Goal: Task Accomplishment & Management: Complete application form

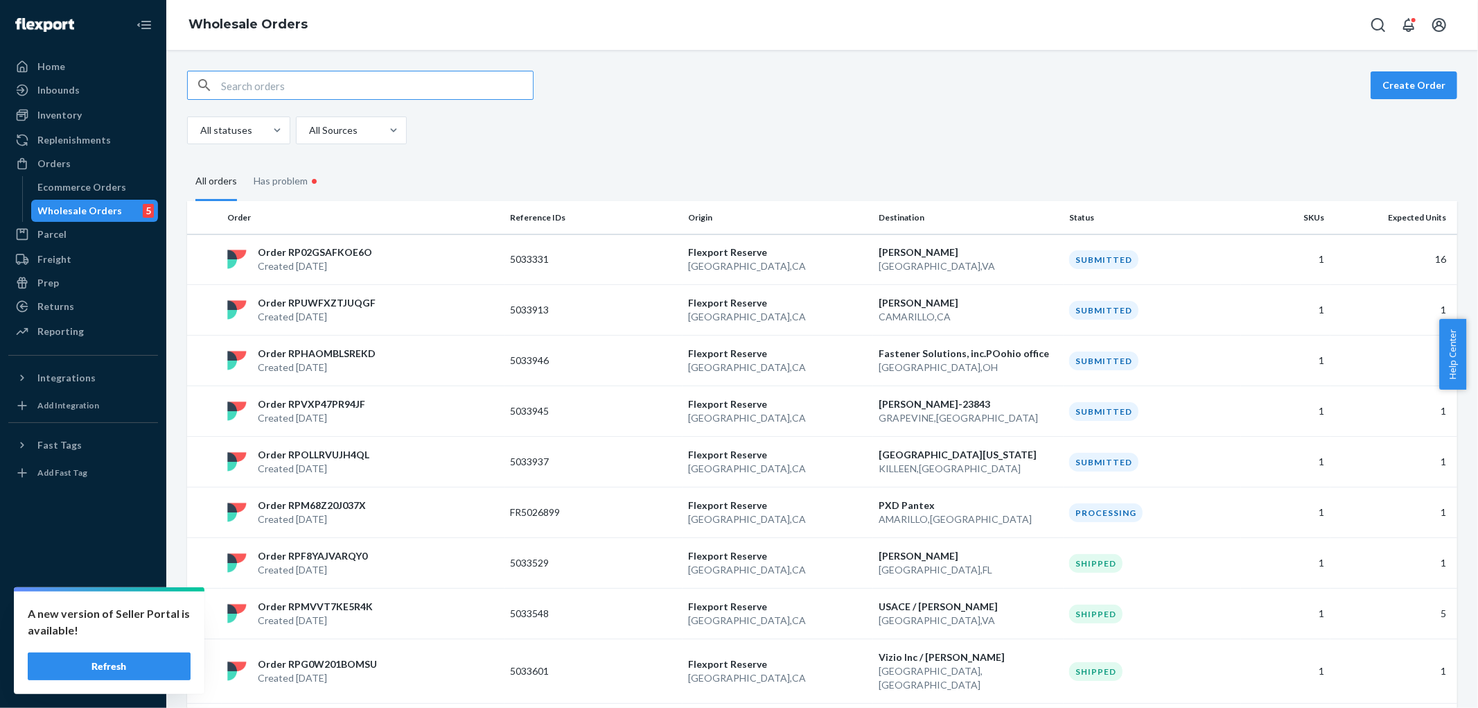
click at [247, 91] on input "text" at bounding box center [377, 85] width 312 height 28
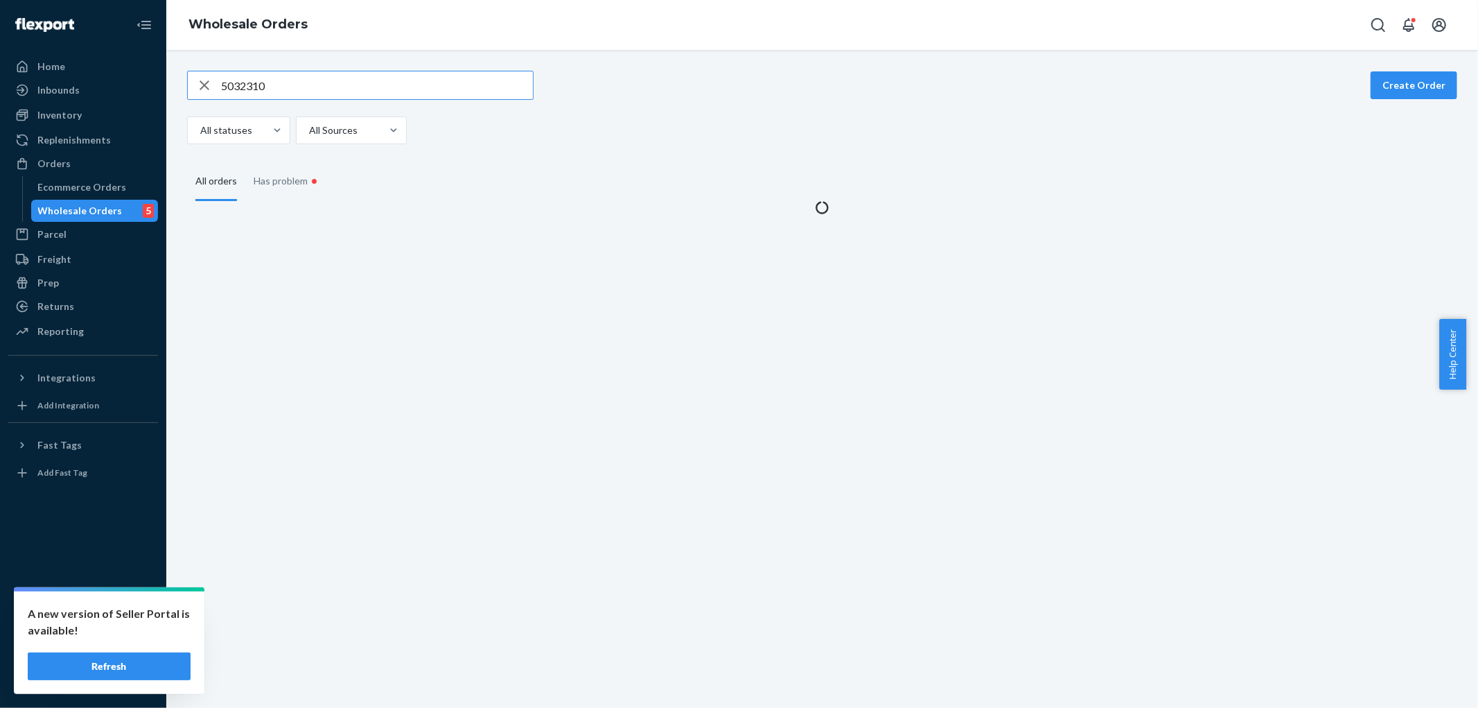
type input "5032310"
click at [202, 84] on icon "button" at bounding box center [204, 85] width 17 height 28
click at [85, 207] on div "Wholesale Orders" at bounding box center [80, 211] width 85 height 14
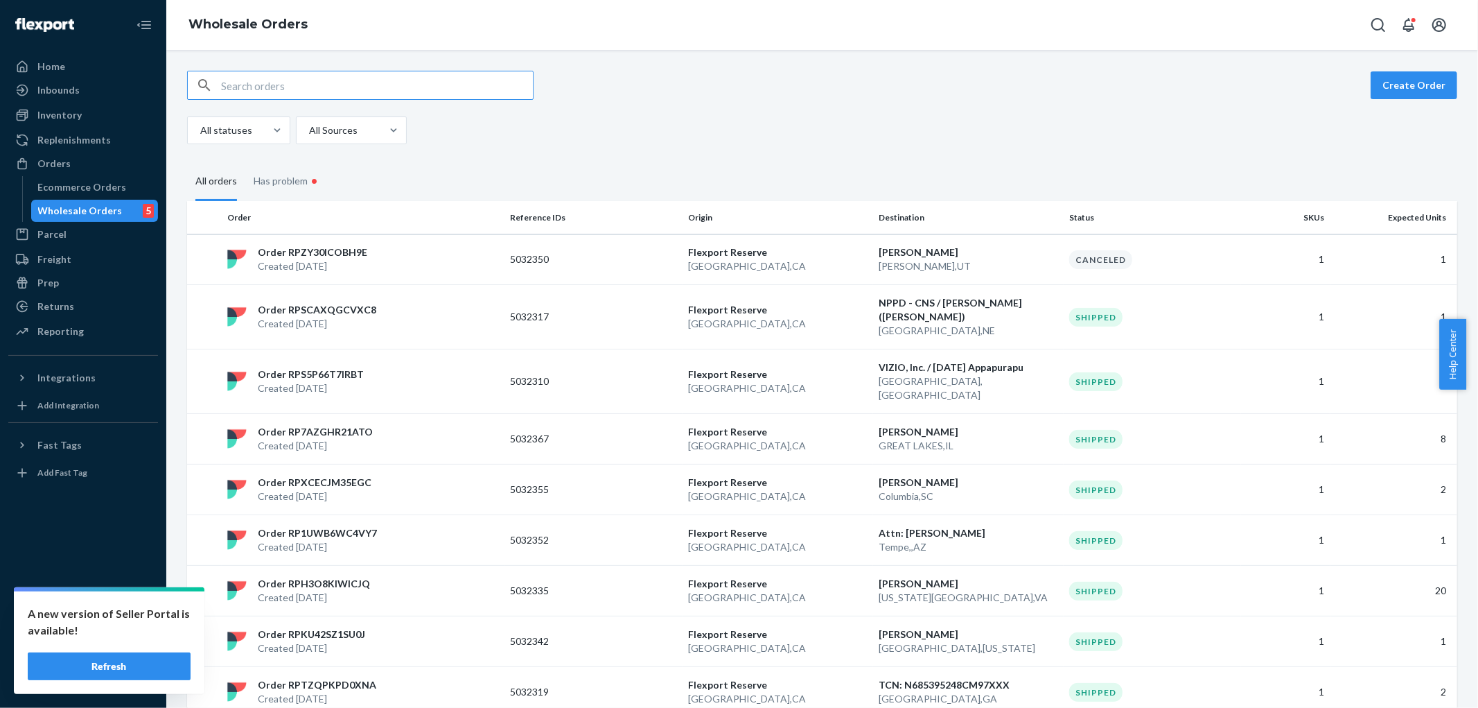
click at [296, 80] on input "text" at bounding box center [377, 85] width 312 height 28
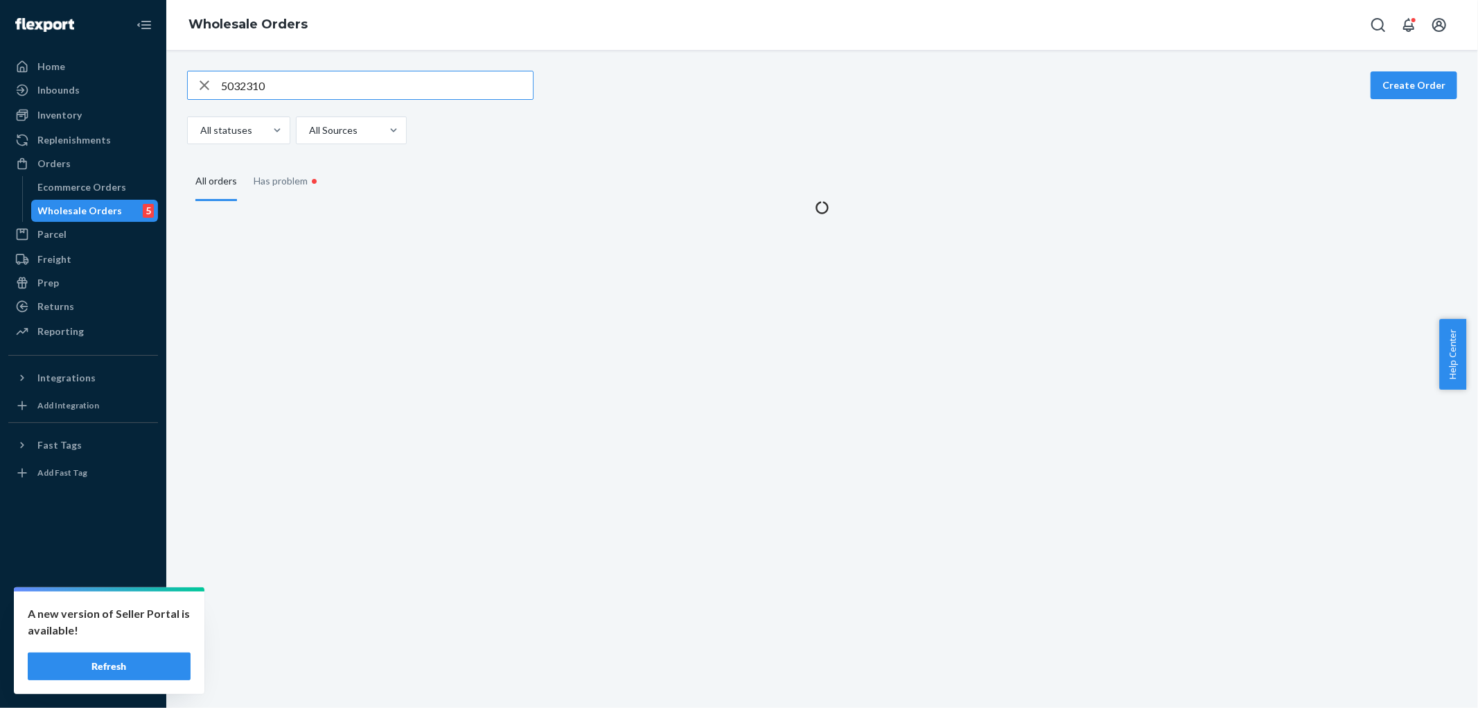
type input "5032310"
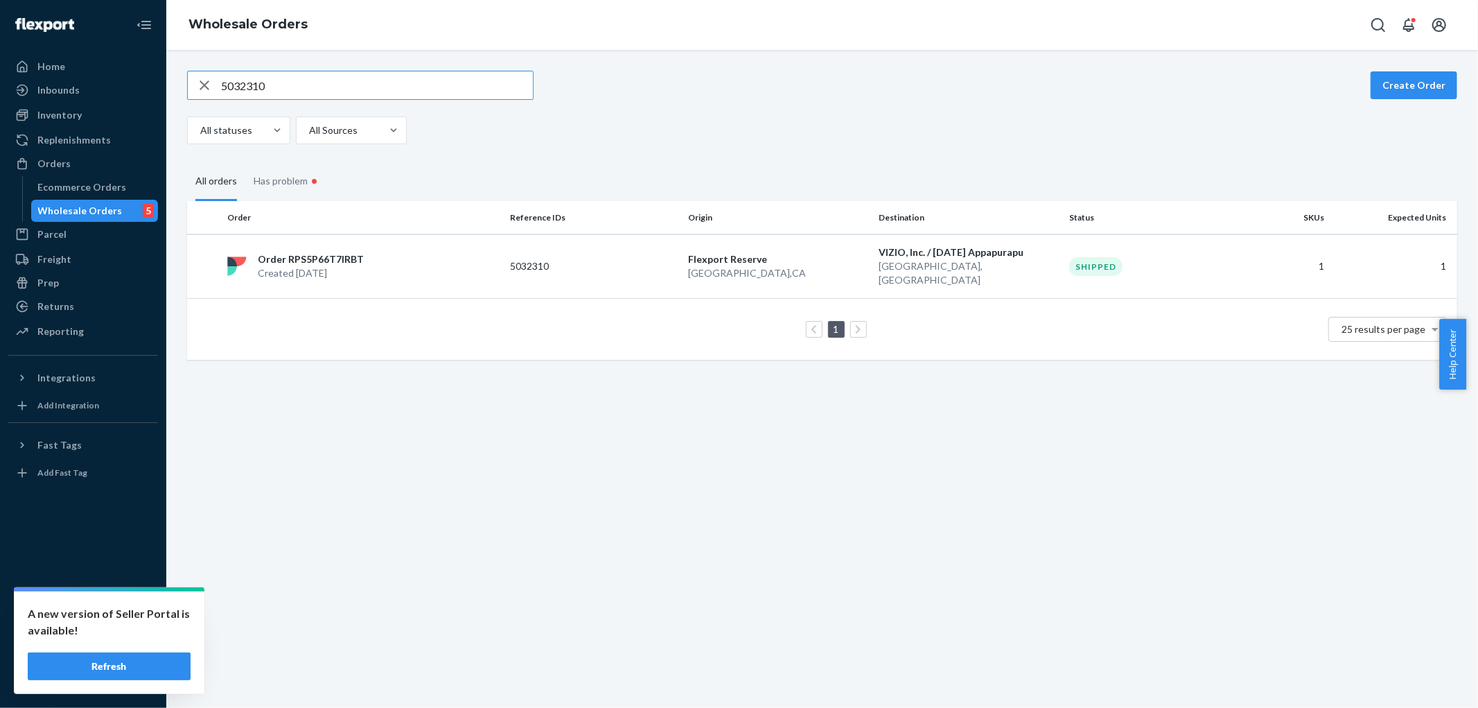
click at [976, 272] on p "[GEOGRAPHIC_DATA] , [GEOGRAPHIC_DATA]" at bounding box center [969, 273] width 180 height 28
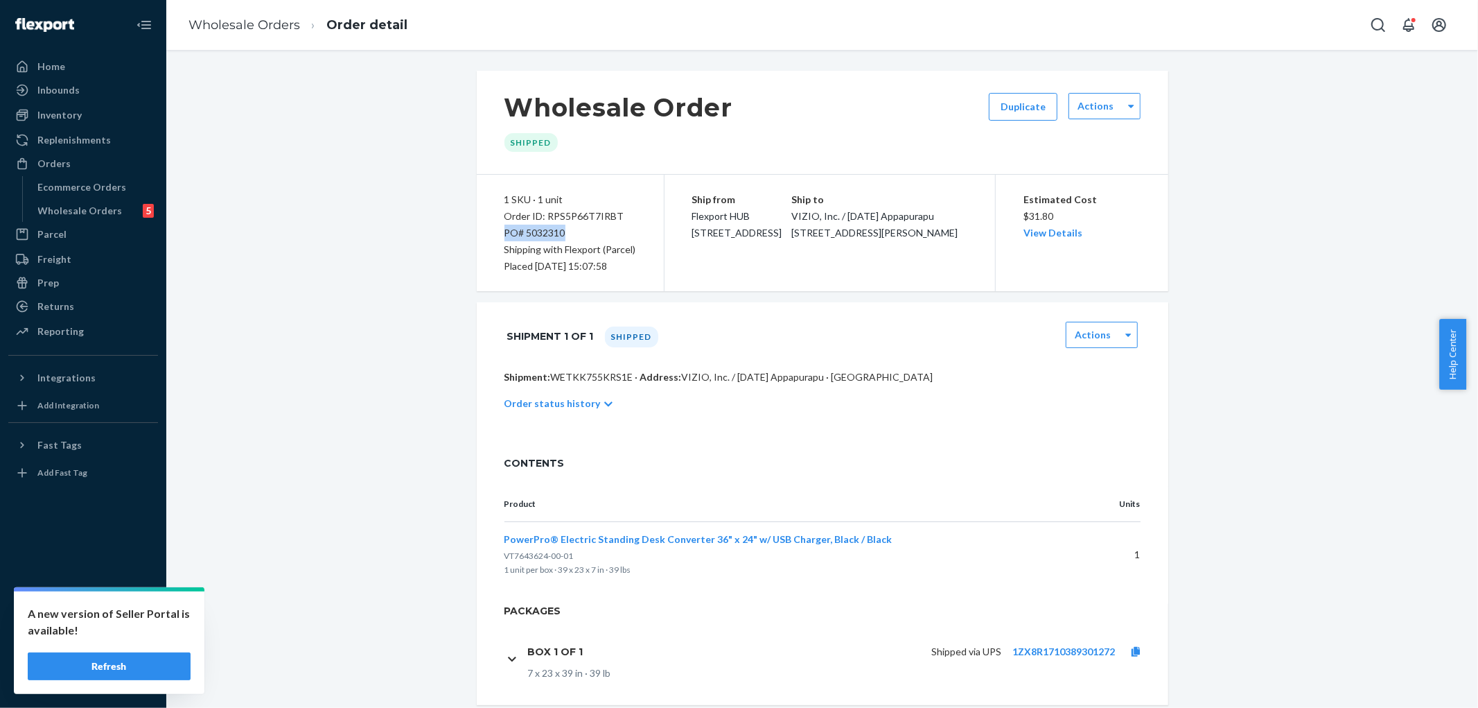
drag, startPoint x: 494, startPoint y: 233, endPoint x: 563, endPoint y: 236, distance: 68.7
click at [563, 236] on div "1 SKU · 1 unit Order ID: RPS5P66T7IRBT PO# 5032310 Shipping with Flexport (Parc…" at bounding box center [571, 233] width 188 height 116
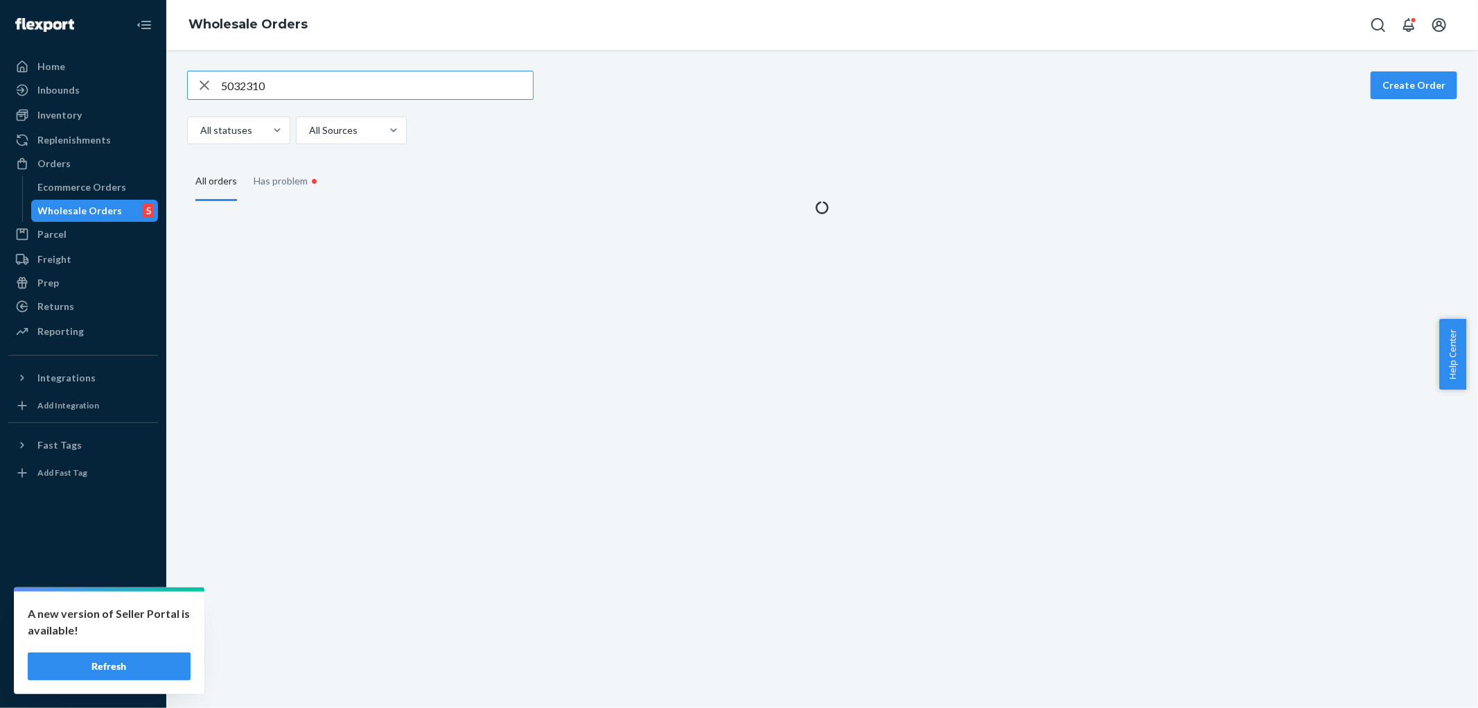
click at [413, 80] on input "5032310" at bounding box center [377, 85] width 312 height 28
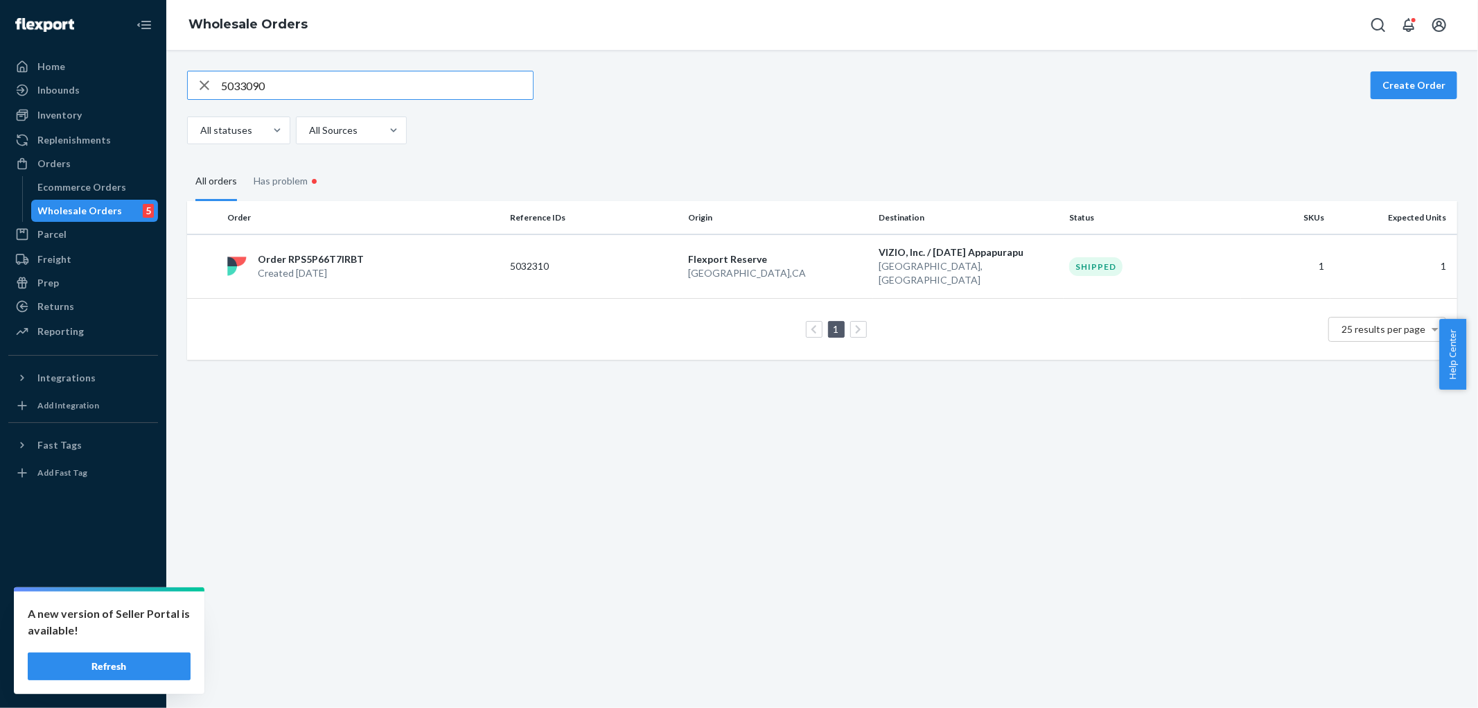
type input "5033090"
click at [487, 260] on div "Order RPTMJH6I5BT6K Created [DATE]" at bounding box center [363, 266] width 283 height 28
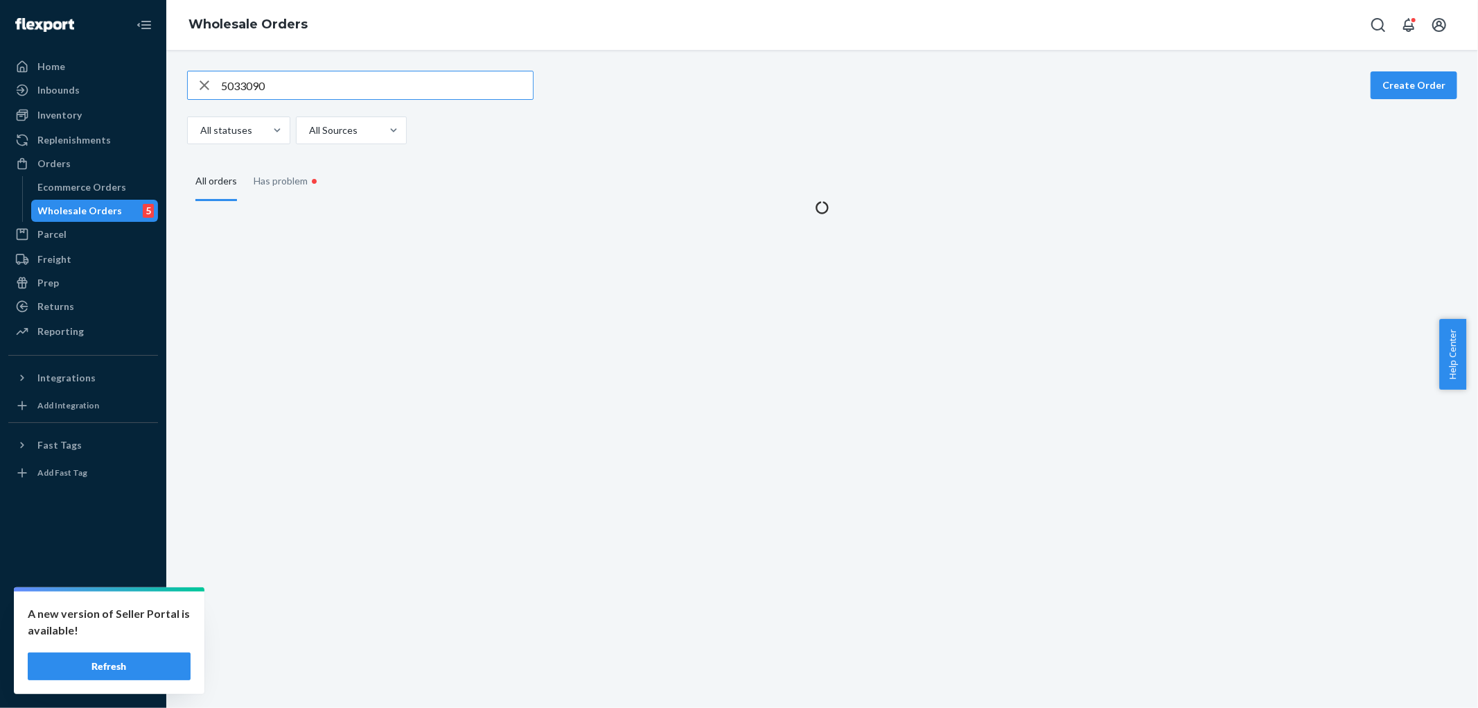
click at [290, 84] on input "5033090" at bounding box center [377, 85] width 312 height 28
type input "5"
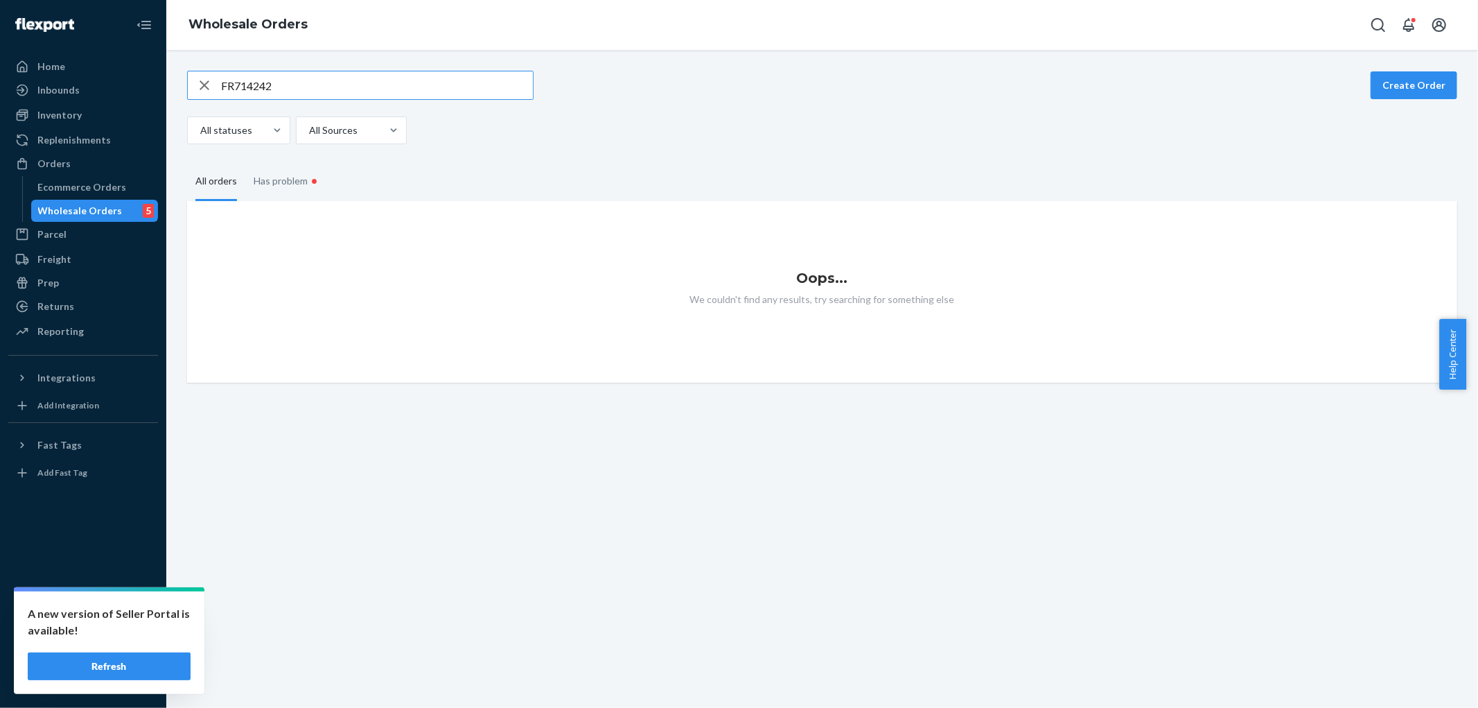
click at [297, 85] on input "FR714242" at bounding box center [377, 85] width 312 height 28
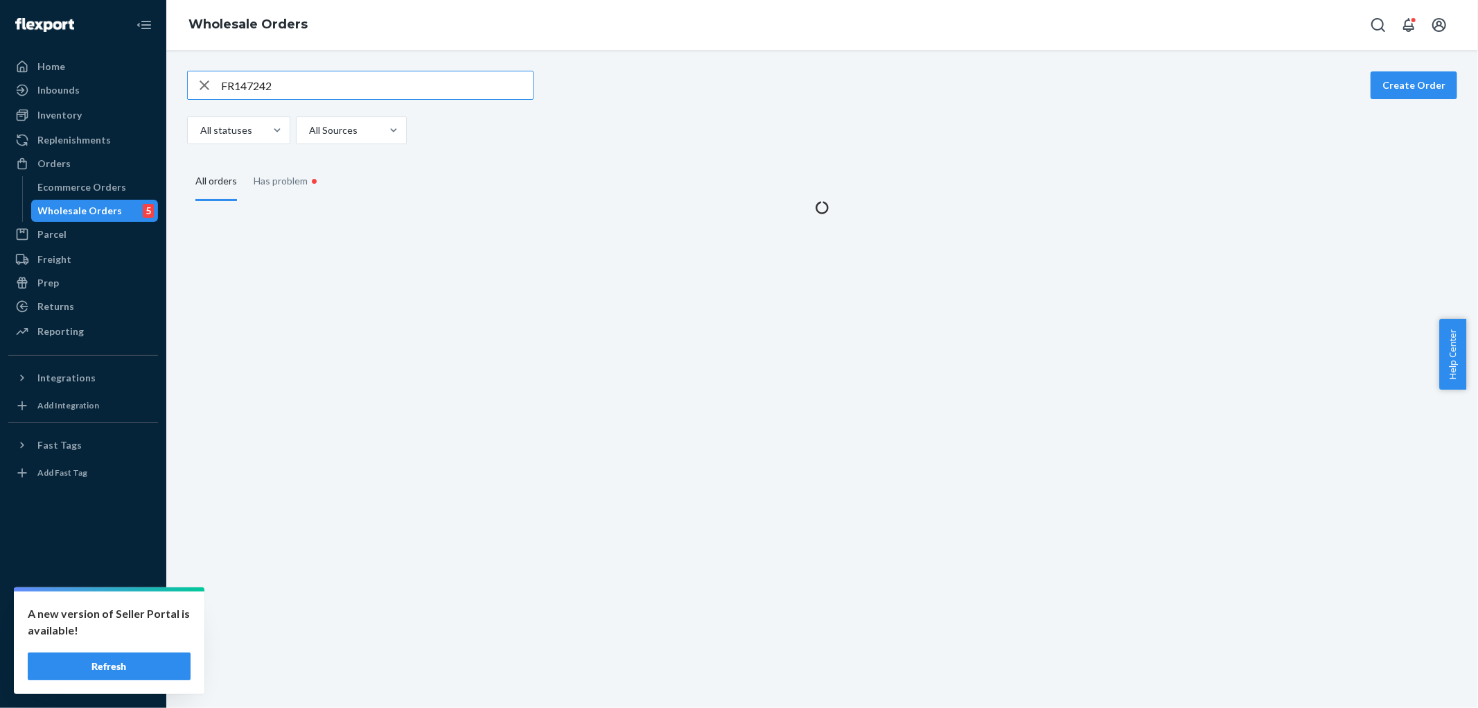
type input "FR147242"
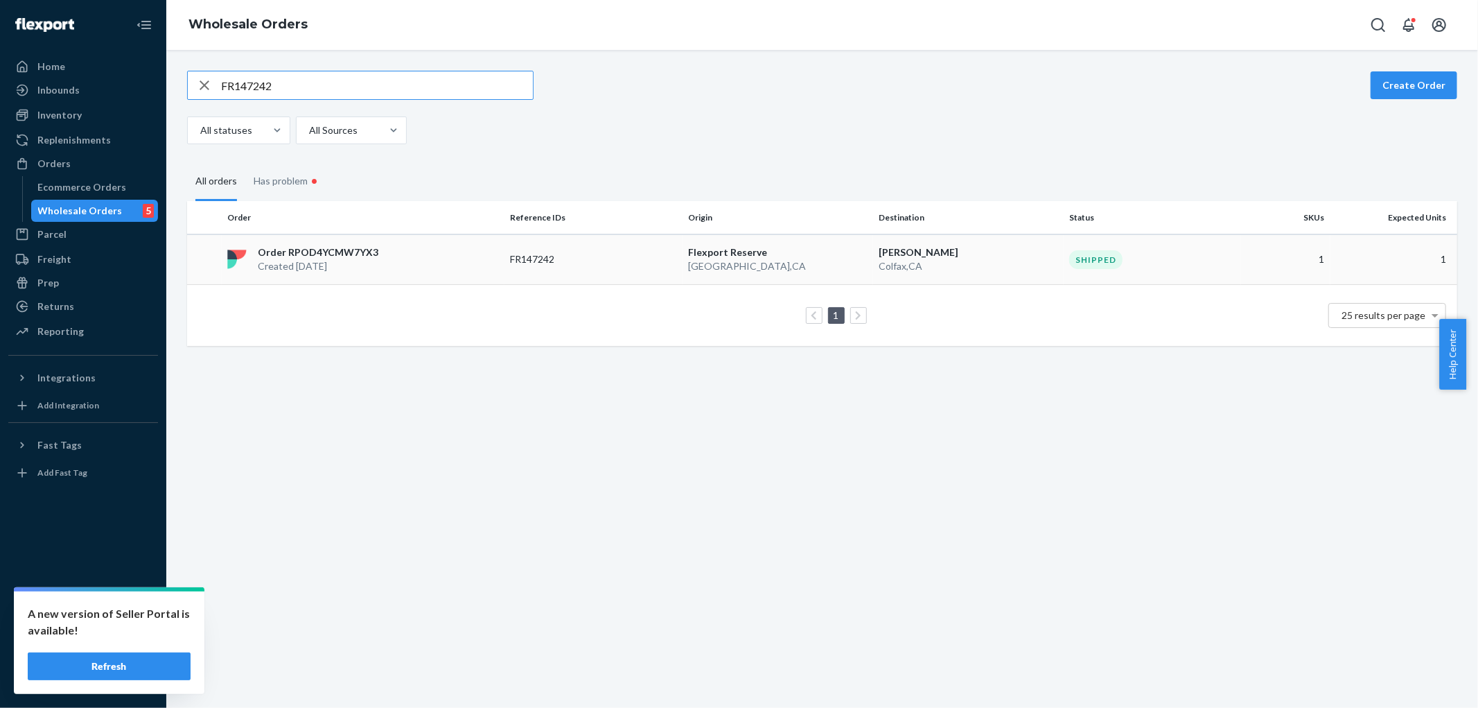
click at [451, 260] on div "Order RPOD4YCMW7YX3 Created [DATE]" at bounding box center [363, 259] width 283 height 28
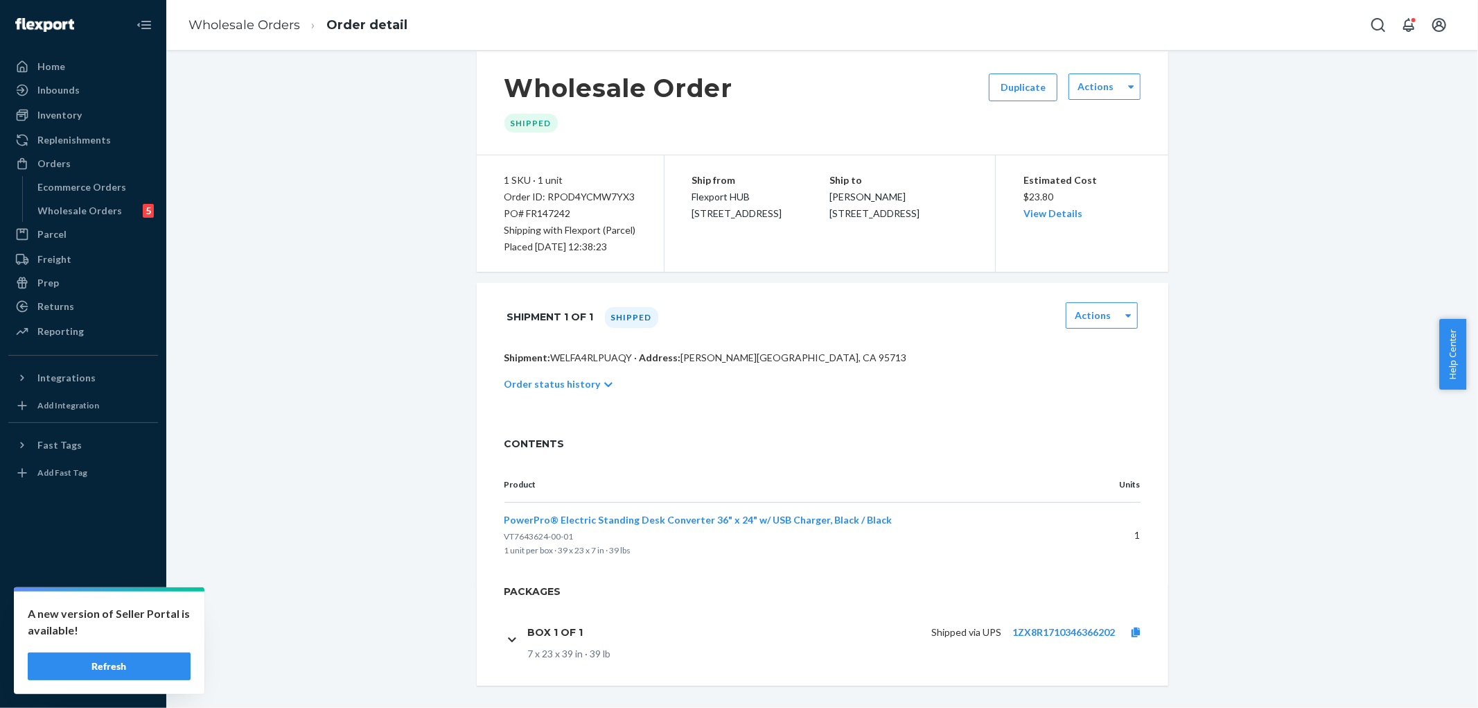
scroll to position [30, 0]
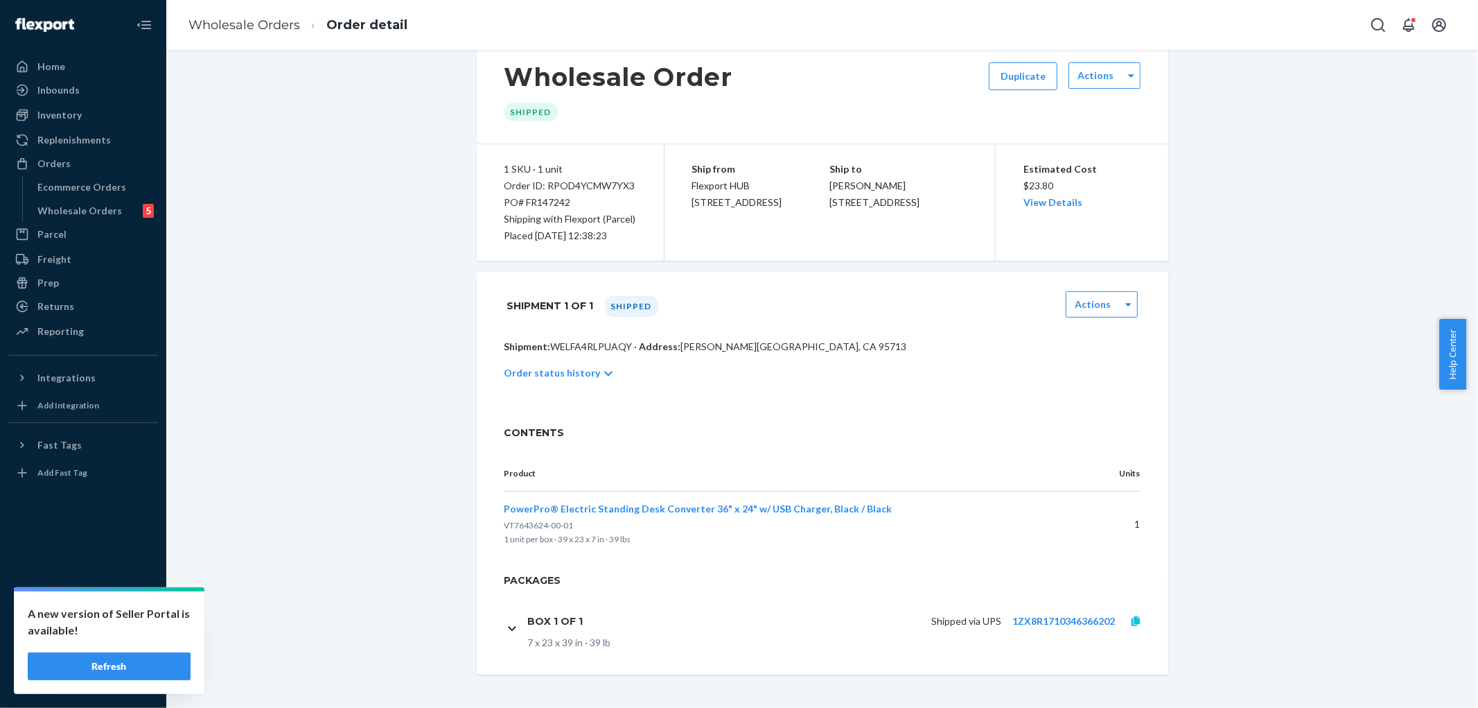
click at [1132, 622] on icon at bounding box center [1136, 621] width 8 height 10
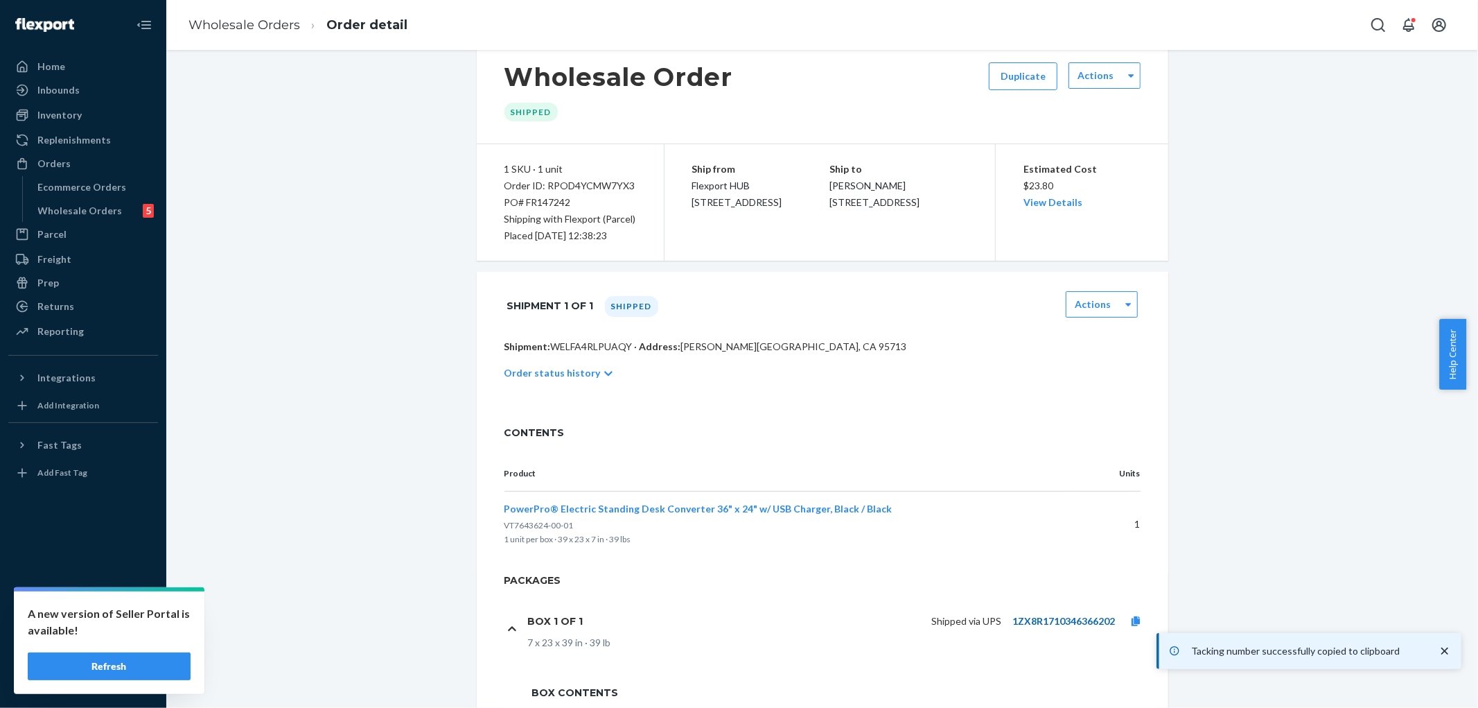
click at [1045, 618] on link "1ZX8R1710346366202" at bounding box center [1064, 621] width 103 height 12
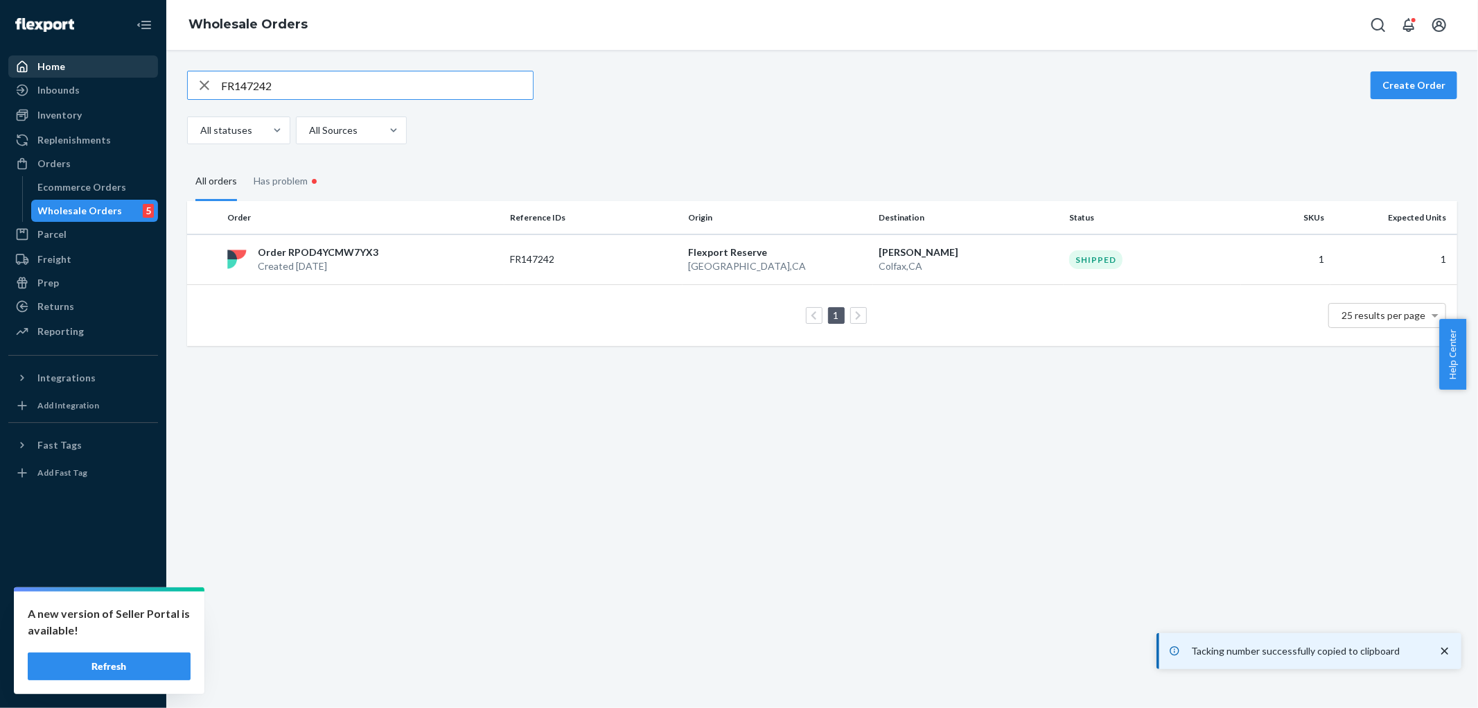
drag, startPoint x: 308, startPoint y: 80, endPoint x: 135, endPoint y: 76, distance: 172.6
click at [183, 76] on div "FR147242 Create Order All statuses All Sources All orders Has problem • Order R…" at bounding box center [822, 208] width 1291 height 275
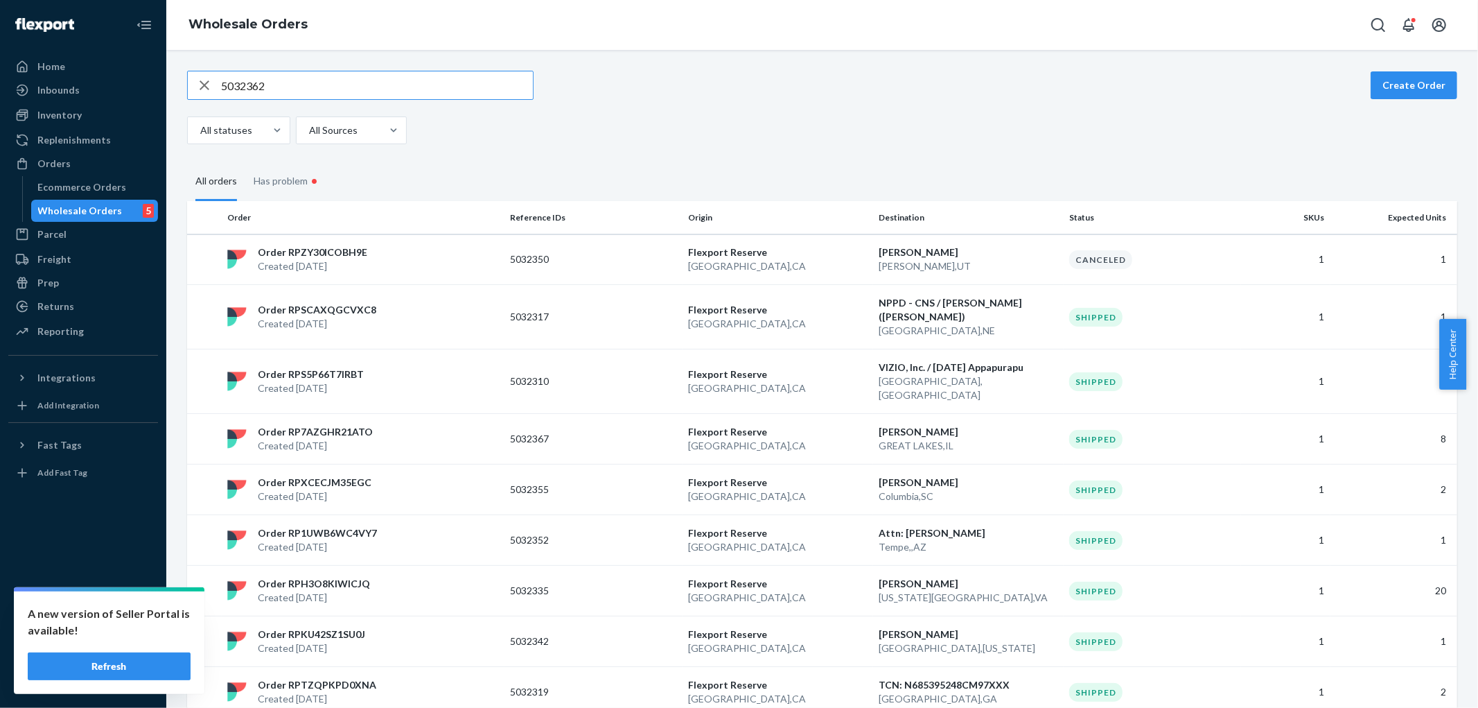
type input "5032362"
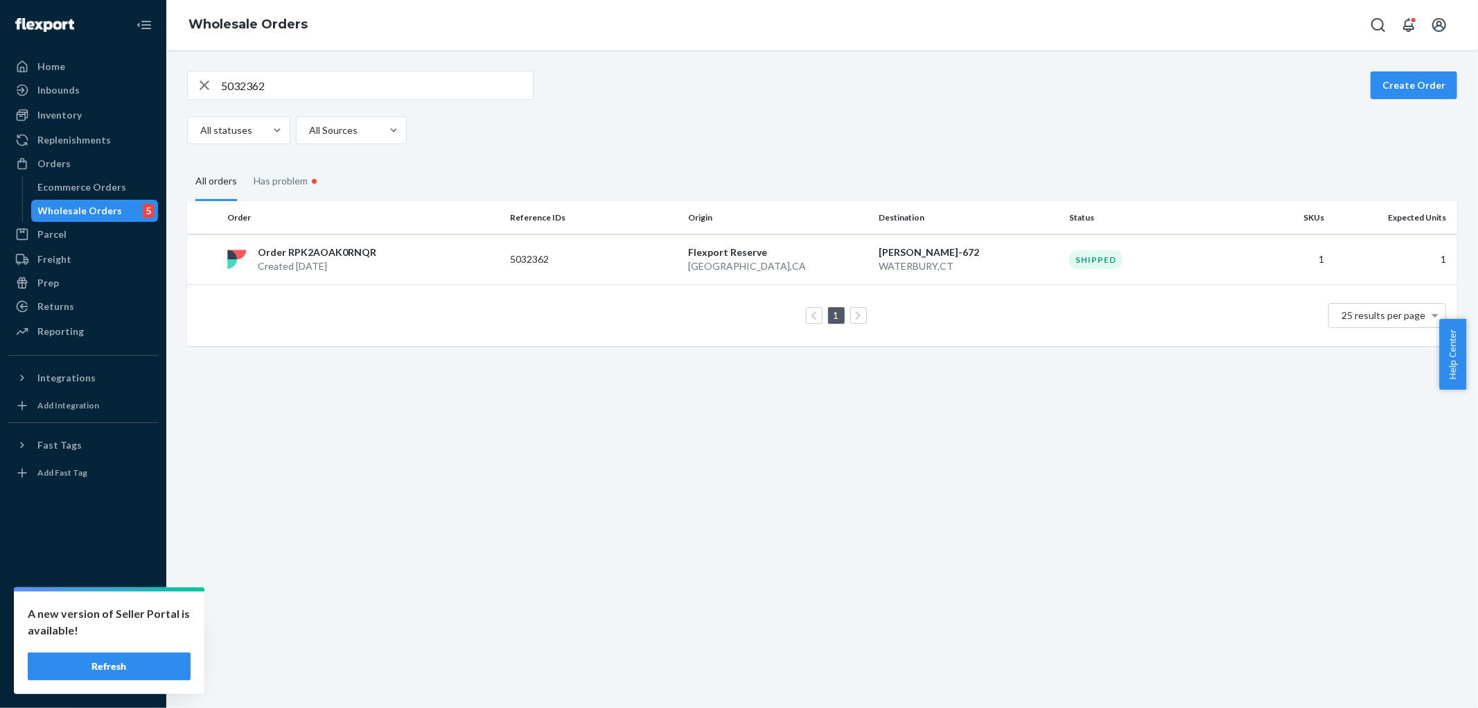
drag, startPoint x: 335, startPoint y: 265, endPoint x: 454, endPoint y: 292, distance: 122.1
click at [335, 265] on p "Created [DATE]" at bounding box center [317, 266] width 119 height 14
click at [1409, 85] on button "Create Order" at bounding box center [1414, 85] width 87 height 28
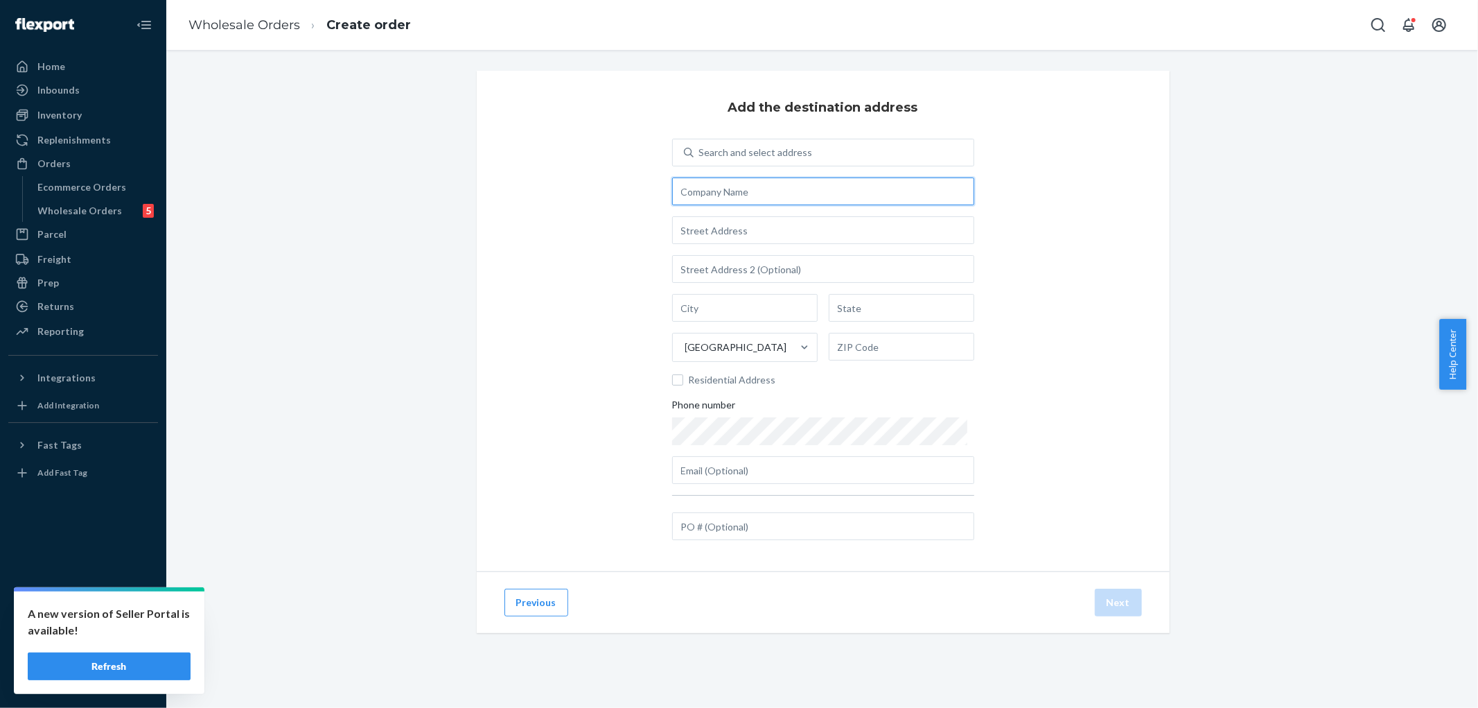
click at [848, 196] on input "text" at bounding box center [823, 191] width 302 height 28
paste input "[PERSON_NAME]"
type input "[PERSON_NAME]"
click at [1244, 224] on div "Add the destination address Search and select address [PERSON_NAME][GEOGRAPHIC_…" at bounding box center [822, 368] width 1291 height 595
click at [766, 236] on input "text" at bounding box center [823, 230] width 302 height 28
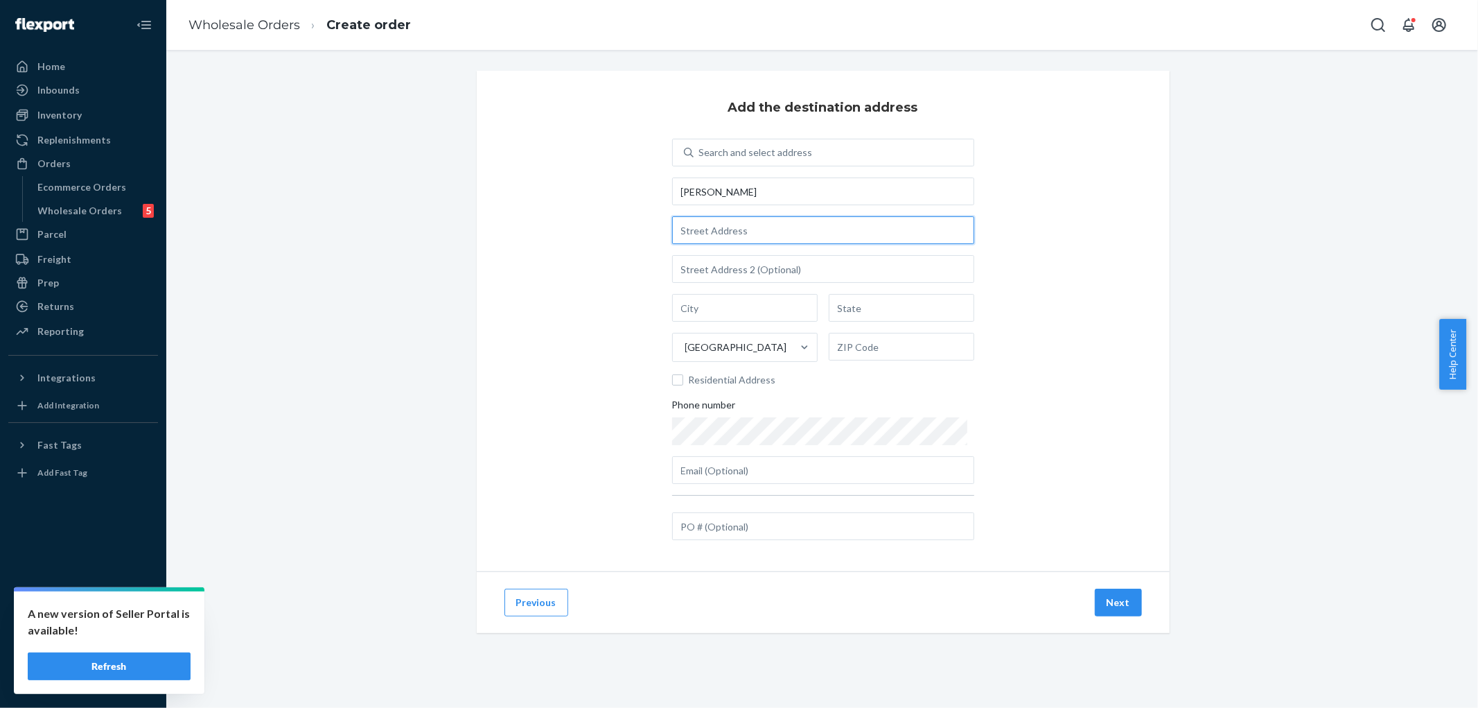
paste input "[STREET_ADDRESS][US_STATE]"
drag, startPoint x: 839, startPoint y: 257, endPoint x: 1246, endPoint y: 220, distance: 408.5
type input "[STREET_ADDRESS][US_STATE]"
type input "310"
type input "Bethesda"
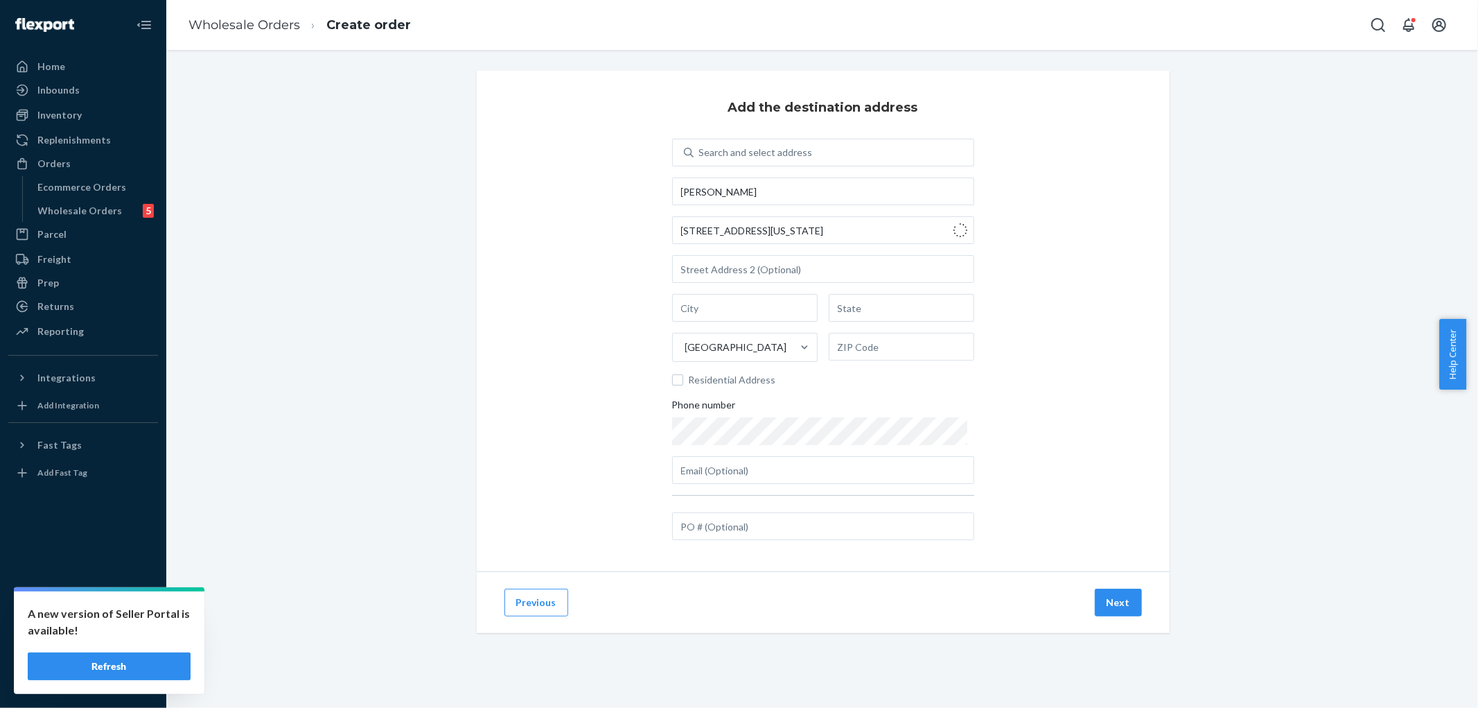
type input "MD"
type input "20814"
click at [1248, 209] on div "Add the destination address Search and select address [PERSON_NAME][GEOGRAPHIC_…" at bounding box center [822, 368] width 1291 height 595
drag, startPoint x: 679, startPoint y: 268, endPoint x: 801, endPoint y: 280, distance: 121.9
click at [681, 268] on input "310" at bounding box center [823, 269] width 302 height 28
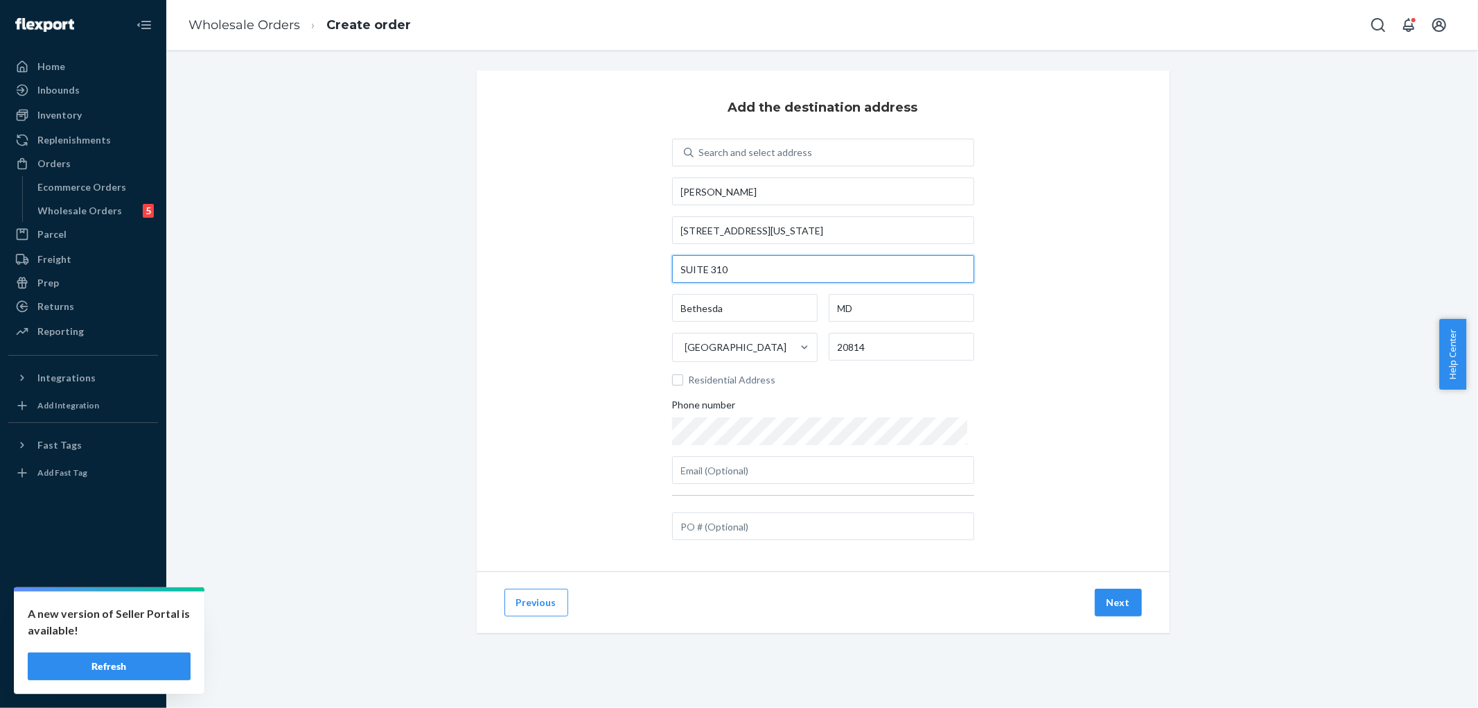
type input "SUITE 310"
click at [737, 528] on input "text" at bounding box center [823, 526] width 302 height 28
type input "FR803356"
click at [1112, 595] on button "Next" at bounding box center [1118, 602] width 47 height 28
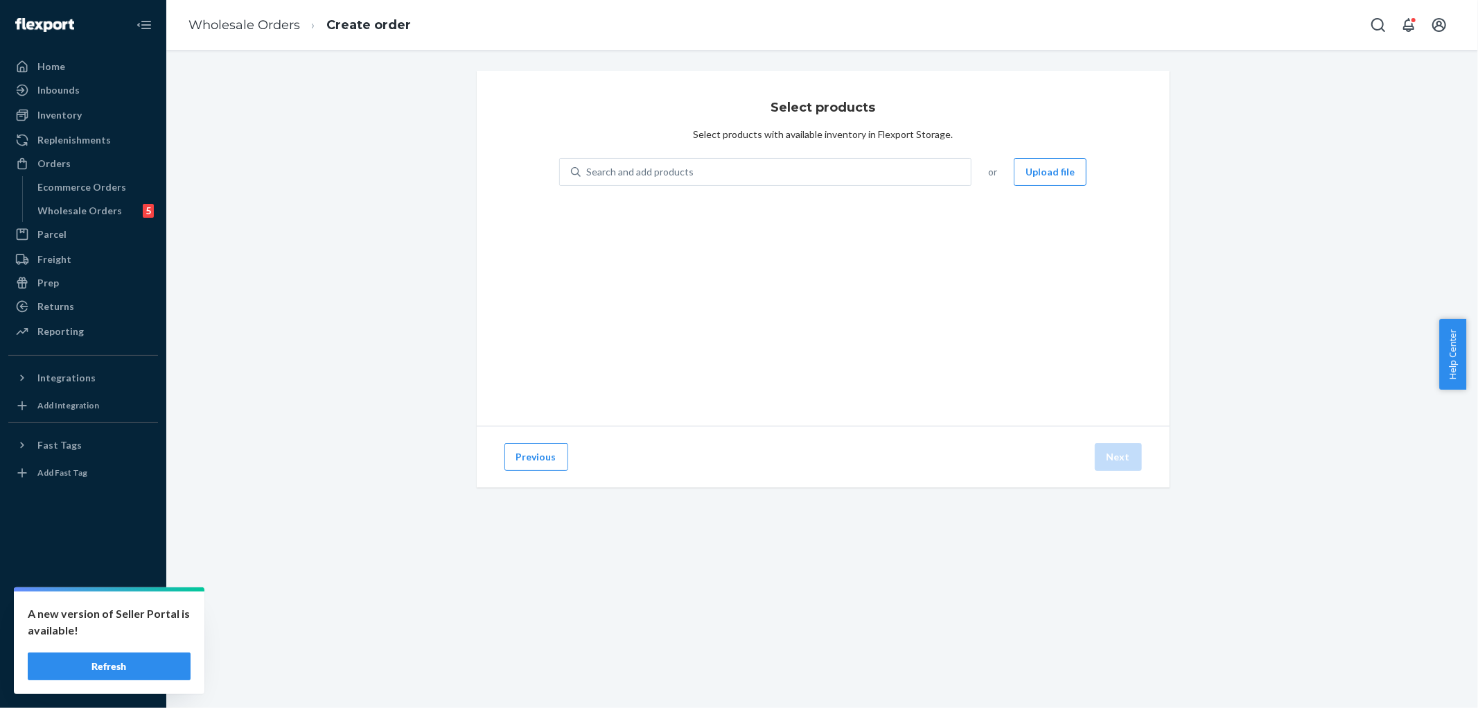
click at [828, 155] on div "Select products Select products with available inventory in Flexport Storage. S…" at bounding box center [823, 248] width 693 height 355
click at [829, 161] on div "Search and add products" at bounding box center [776, 171] width 391 height 25
click at [588, 165] on input "0 results available. Use Up and Down to choose options, press Enter to select t…" at bounding box center [586, 172] width 1 height 14
type input "VT7643624"
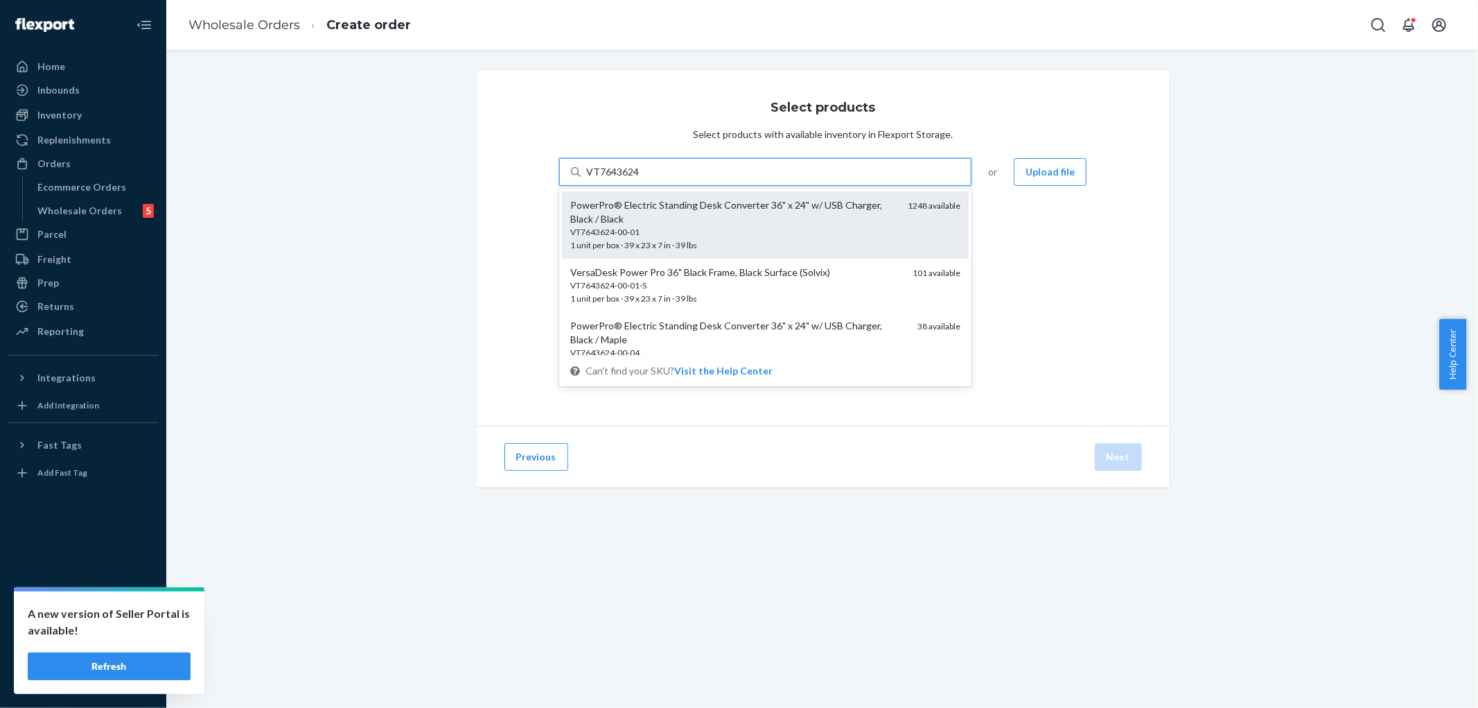
click at [712, 216] on div "PowerPro® Electric Standing Desk Converter 36" x 24" w/ USB Charger, Black / Bl…" at bounding box center [733, 212] width 327 height 28
click at [640, 179] on input "VT7643624" at bounding box center [612, 172] width 53 height 14
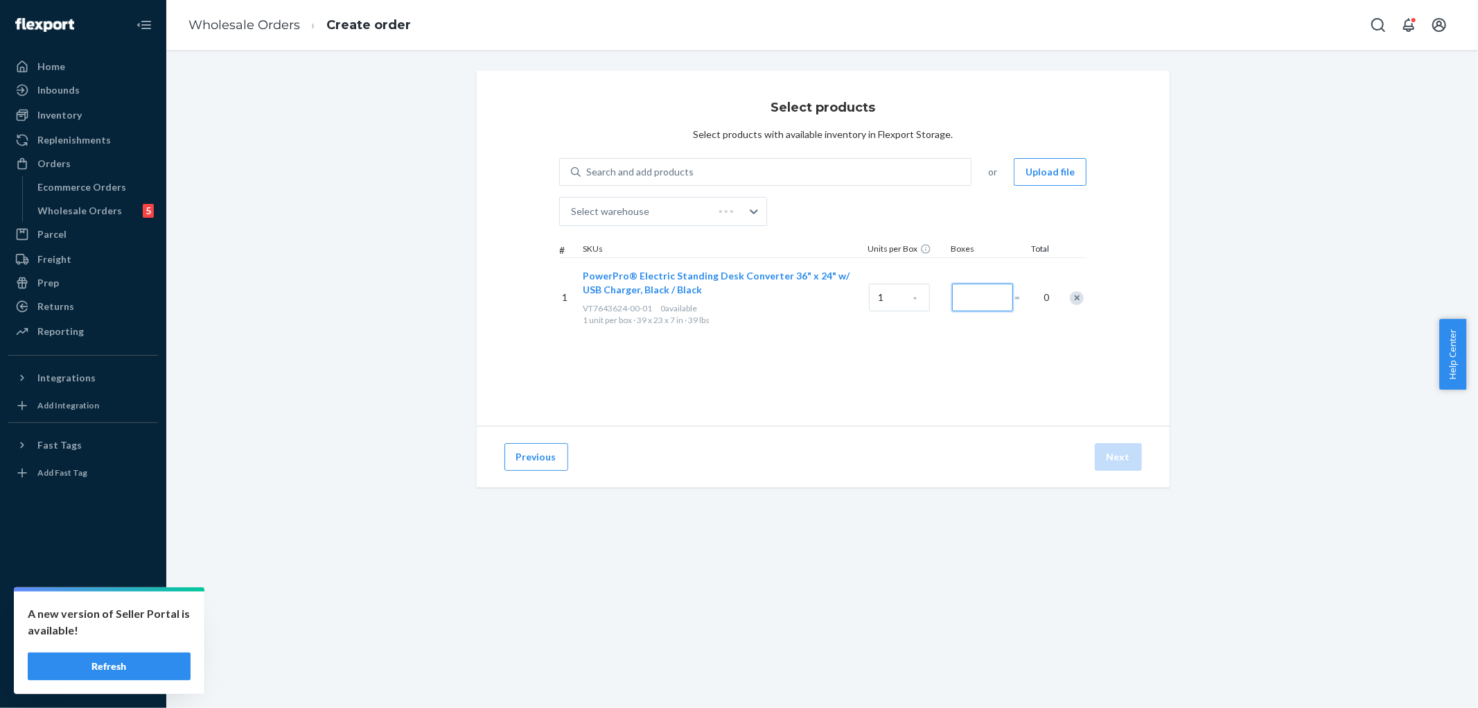
click at [980, 291] on input "Number of boxes" at bounding box center [982, 297] width 61 height 28
type input "1"
click at [1113, 458] on button "Next" at bounding box center [1118, 457] width 47 height 28
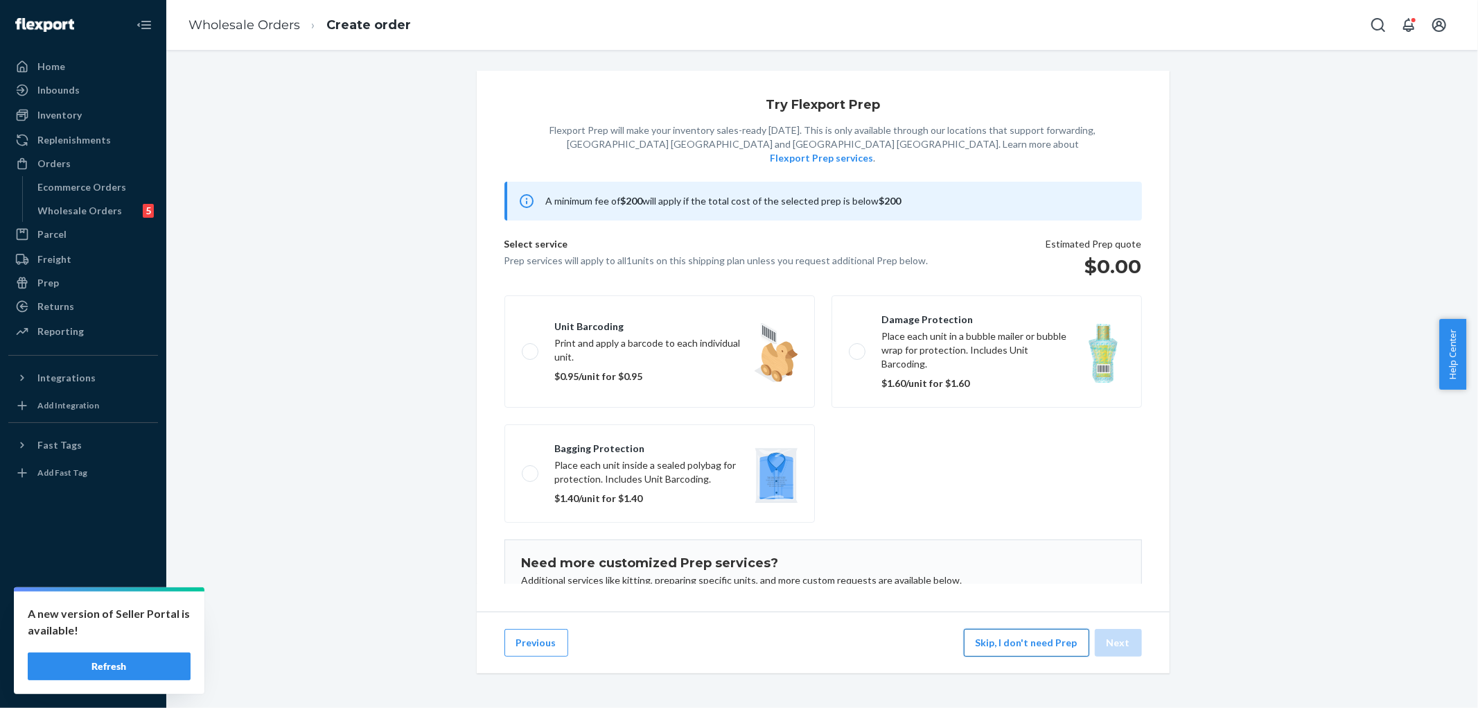
click at [1021, 647] on button "Skip, I don't need Prep" at bounding box center [1026, 643] width 125 height 28
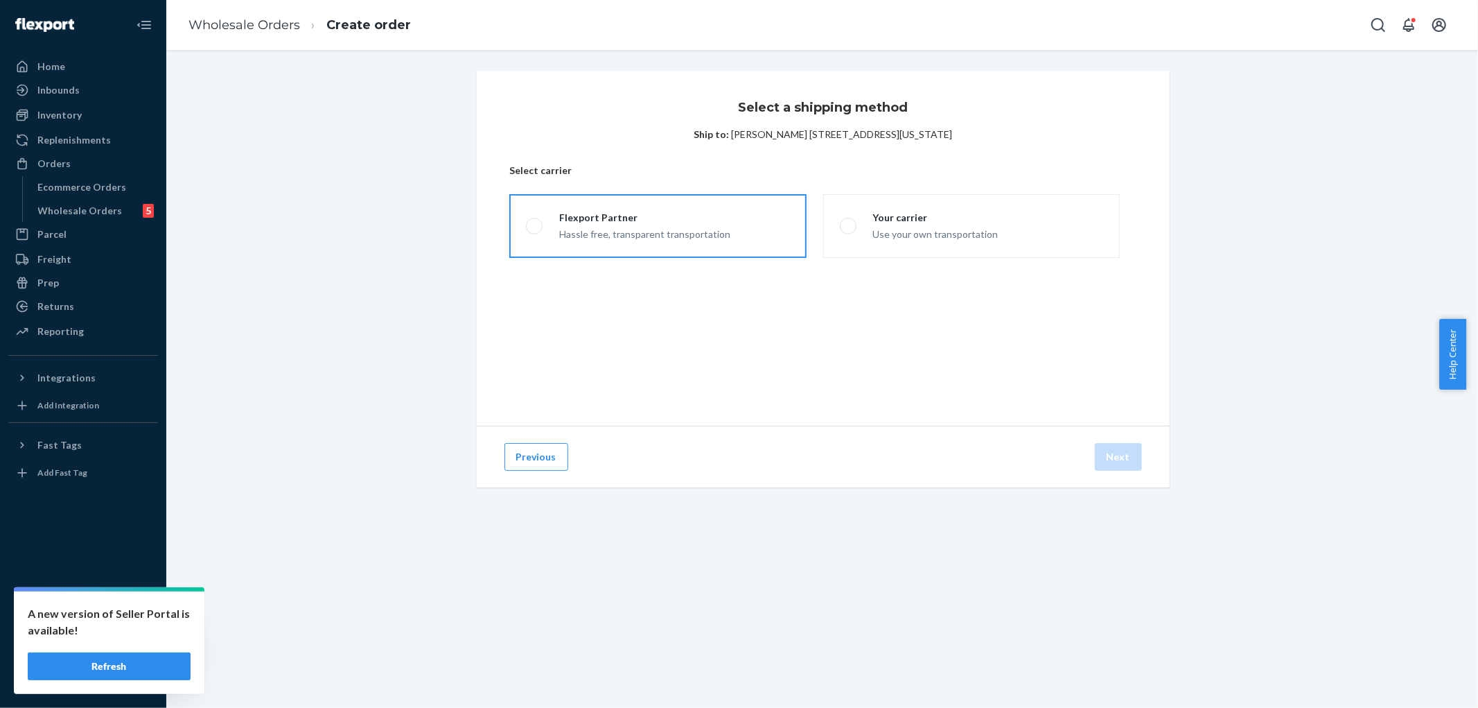
click at [612, 231] on div "Hassle free, transparent transportation" at bounding box center [644, 233] width 171 height 17
click at [535, 231] on input "Flexport Partner Hassle free, transparent transportation" at bounding box center [530, 226] width 9 height 9
radio input "true"
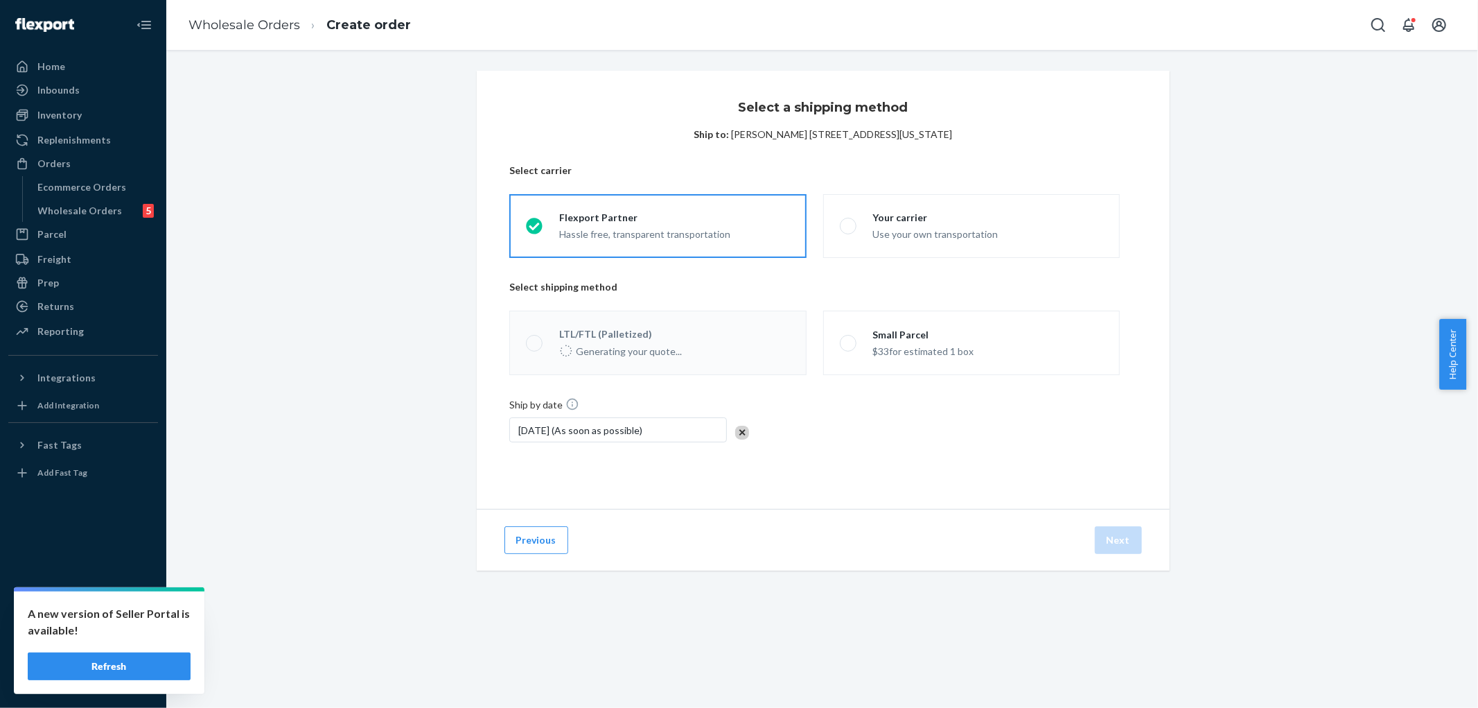
click at [877, 351] on div "$33 for estimated 1 box" at bounding box center [923, 350] width 101 height 17
click at [849, 347] on input "Small Parcel $33 for estimated 1 box" at bounding box center [844, 342] width 9 height 9
radio input "true"
click at [1114, 536] on button "Next" at bounding box center [1118, 540] width 47 height 28
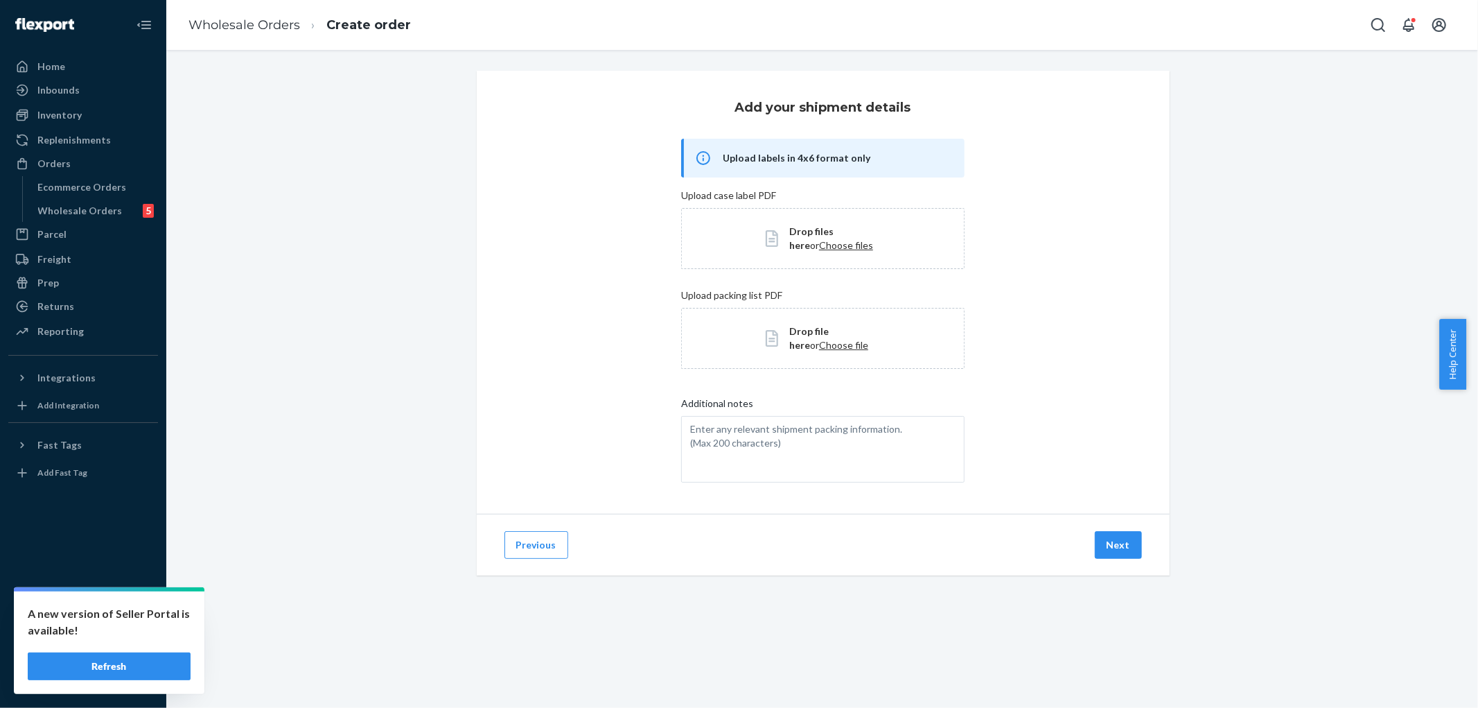
click at [1110, 543] on button "Next" at bounding box center [1118, 545] width 47 height 28
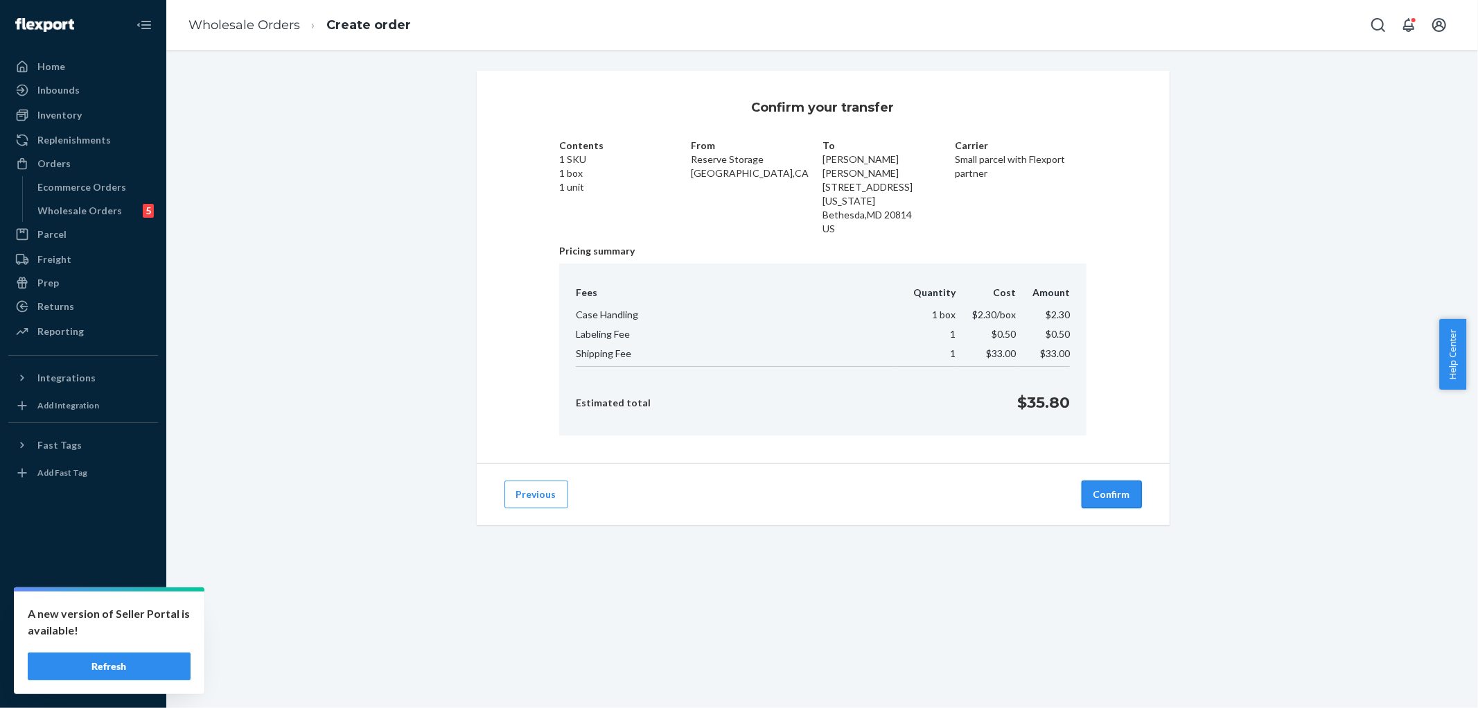
click at [1103, 480] on button "Confirm" at bounding box center [1112, 494] width 60 height 28
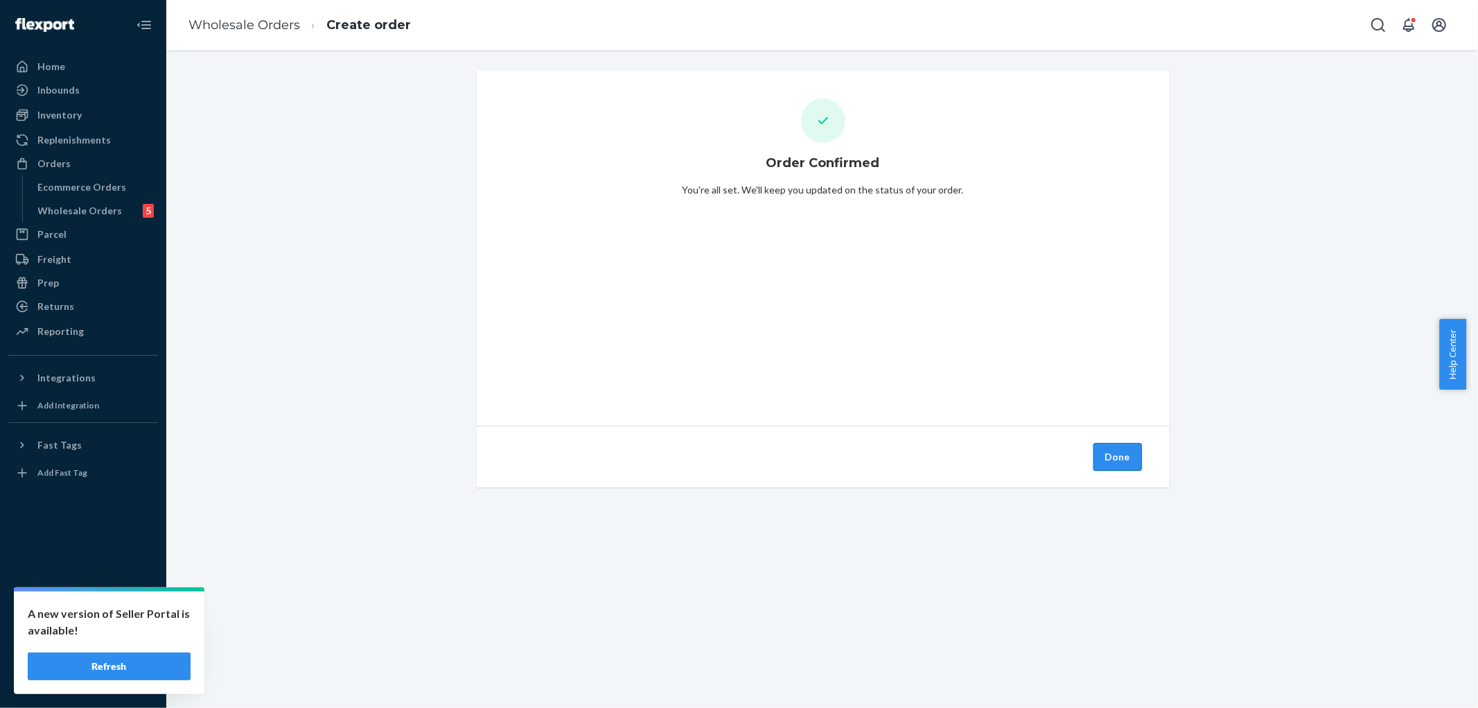
click at [1099, 458] on button "Done" at bounding box center [1118, 457] width 49 height 28
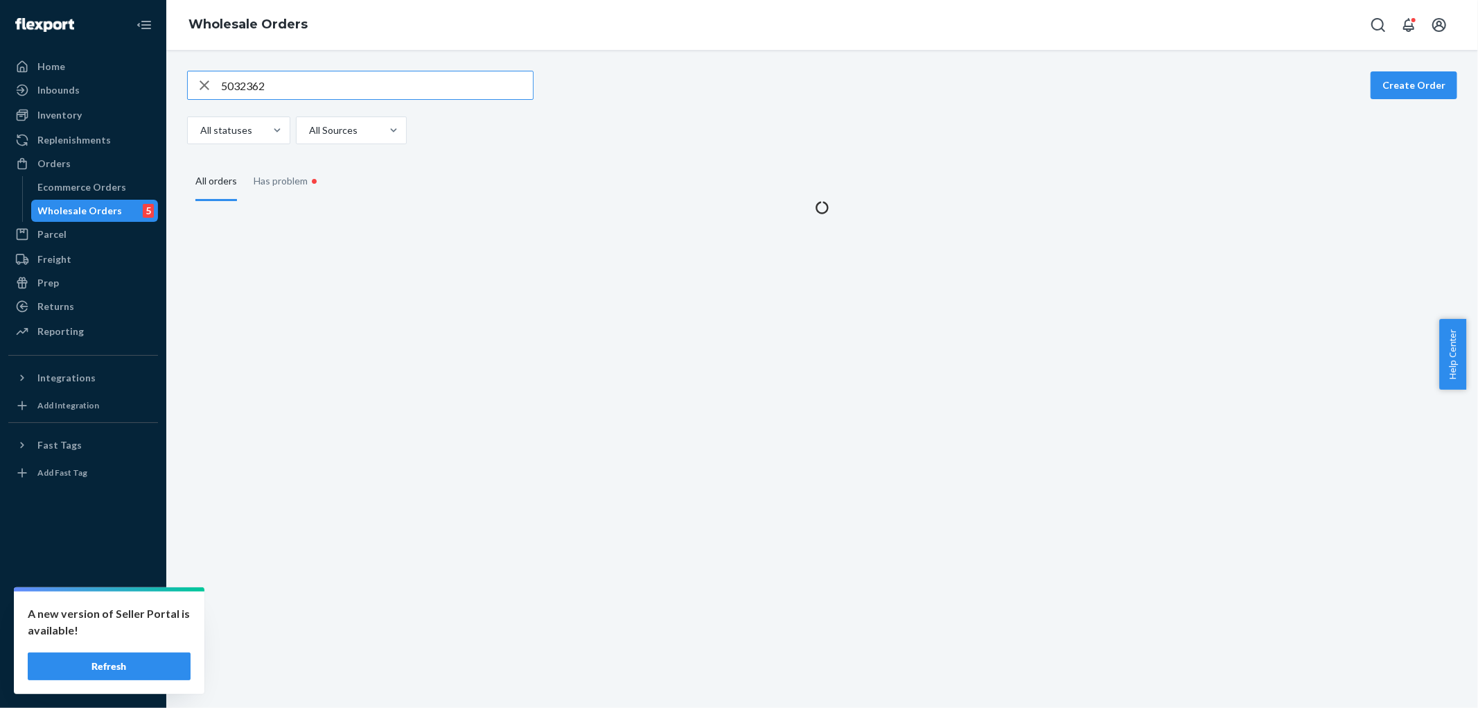
drag, startPoint x: 286, startPoint y: 94, endPoint x: 0, endPoint y: 88, distance: 286.3
click at [29, 88] on div "Home Inbounds Shipping Plans Problems Inventory Products Replenishments Orders …" at bounding box center [739, 354] width 1478 height 708
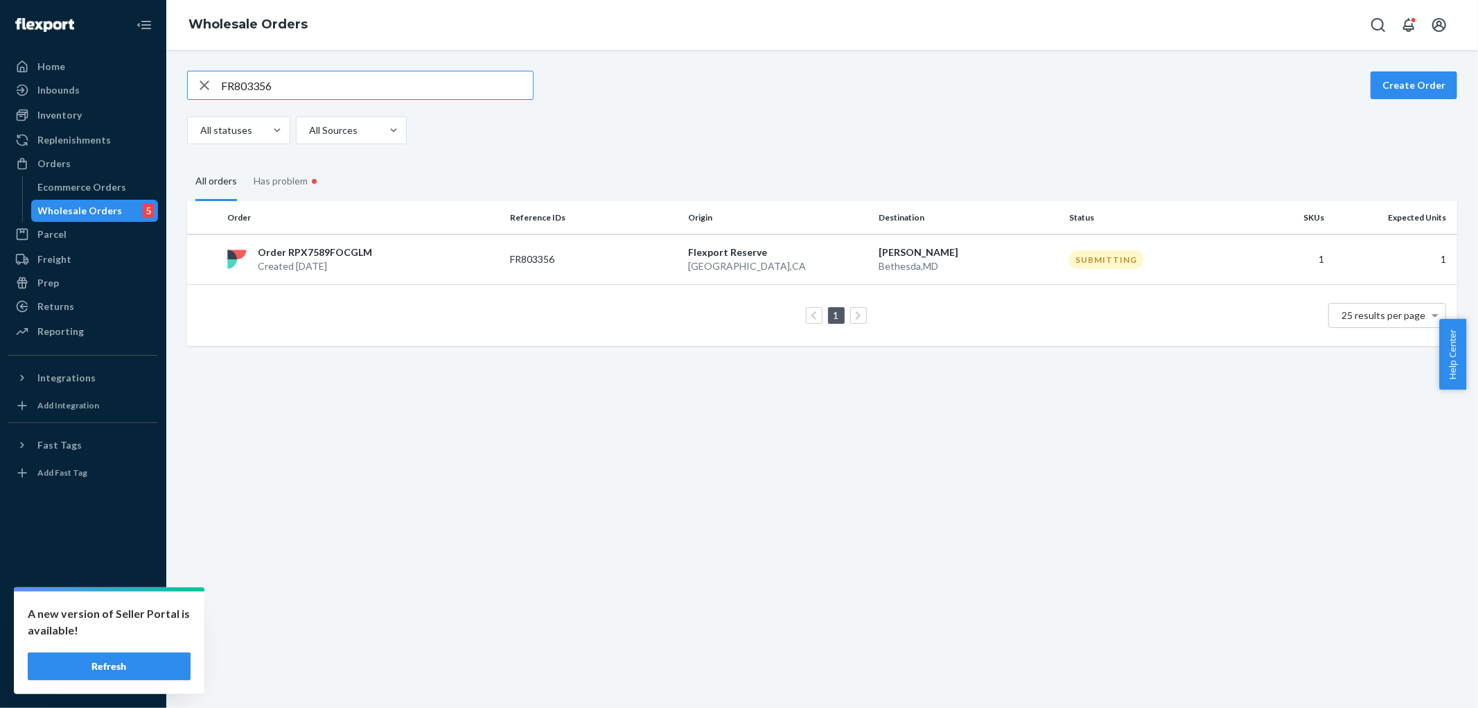
type input "FR803356"
click at [453, 259] on div "Order RPX7589FOCGLM Created [DATE]" at bounding box center [363, 259] width 283 height 28
